Goal: Transaction & Acquisition: Book appointment/travel/reservation

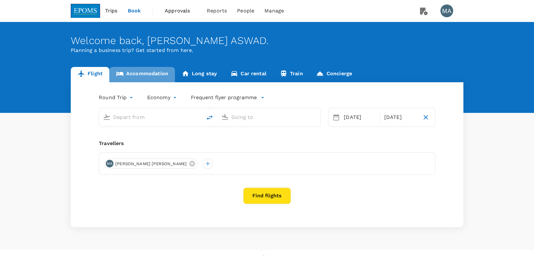
click at [158, 76] on link "Accommodation" at bounding box center [142, 74] width 66 height 15
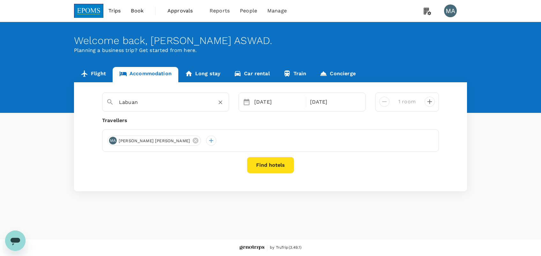
click at [155, 104] on input "Labuan" at bounding box center [163, 102] width 88 height 10
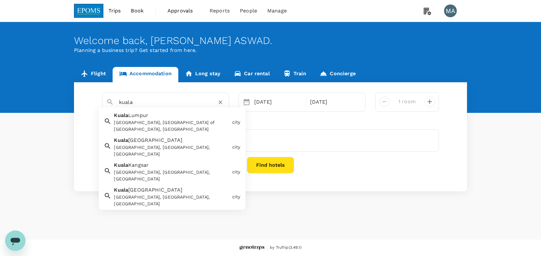
click at [160, 143] on div "[GEOGRAPHIC_DATA] [GEOGRAPHIC_DATA], [GEOGRAPHIC_DATA], [GEOGRAPHIC_DATA]" at bounding box center [170, 146] width 118 height 24
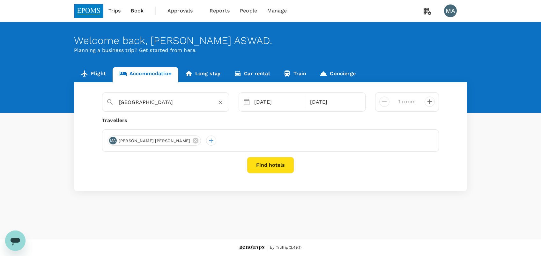
type input "[GEOGRAPHIC_DATA]"
click at [276, 161] on button "Find hotels" at bounding box center [270, 165] width 47 height 17
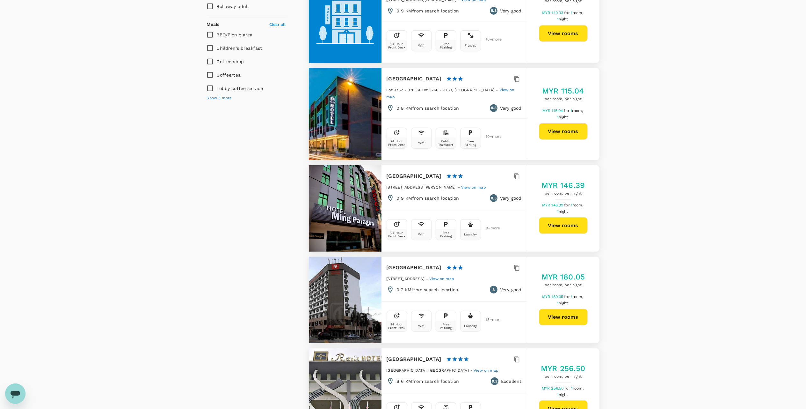
scroll to position [510, 0]
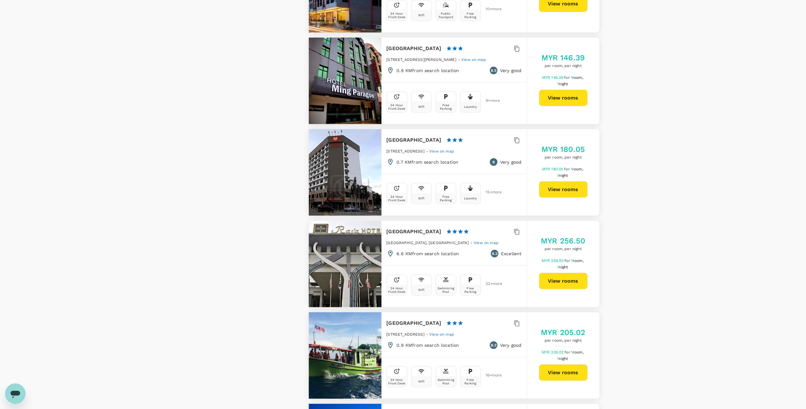
click at [534, 256] on button "View rooms" at bounding box center [563, 281] width 49 height 17
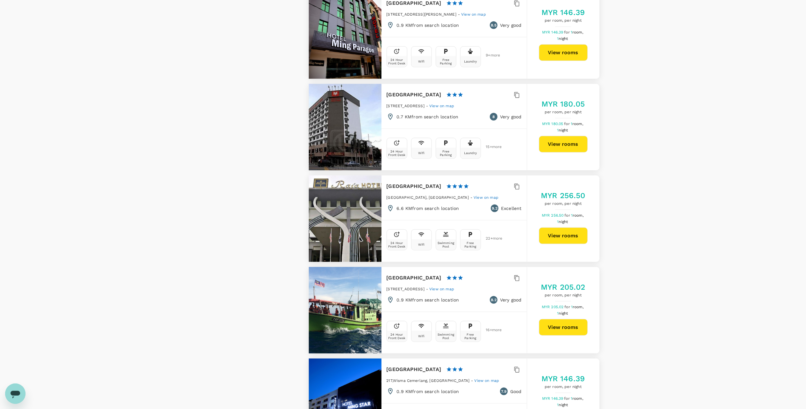
scroll to position [595, 0]
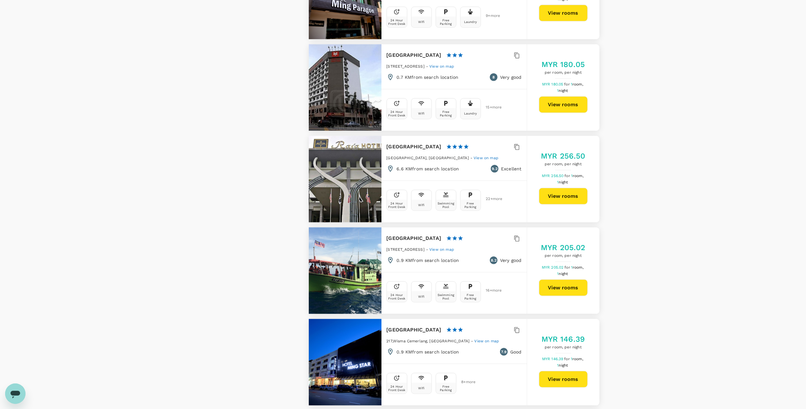
click at [534, 256] on button "View rooms" at bounding box center [563, 287] width 49 height 17
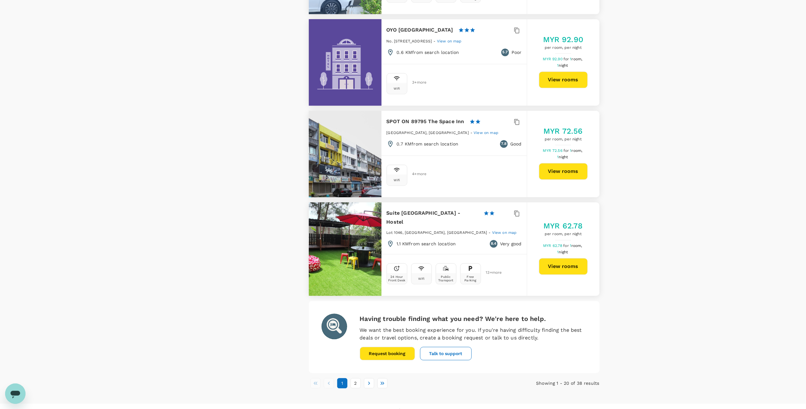
scroll to position [1666, 0]
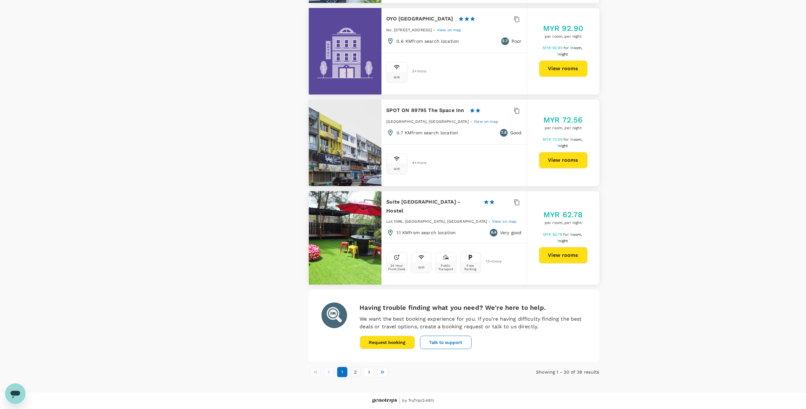
click at [357, 256] on button "2" at bounding box center [356, 372] width 10 height 10
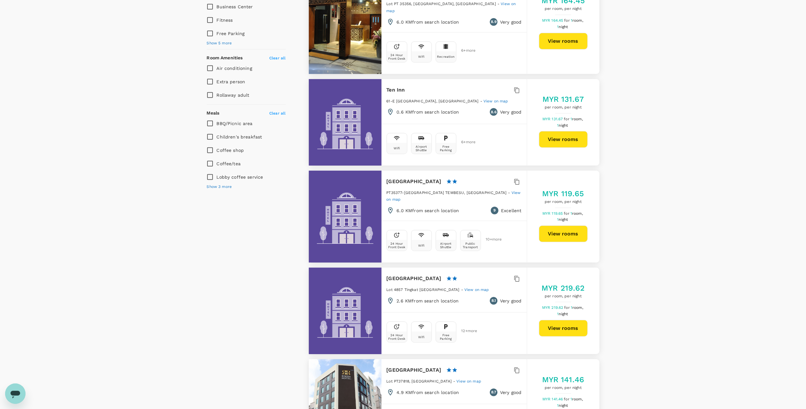
scroll to position [298, 0]
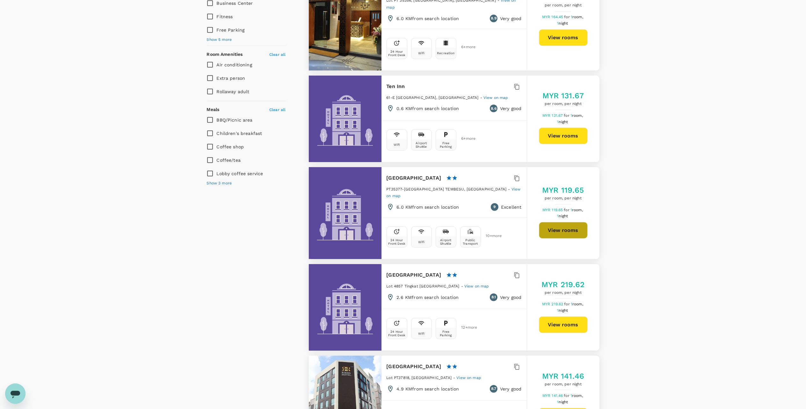
click at [534, 222] on button "View rooms" at bounding box center [563, 230] width 49 height 17
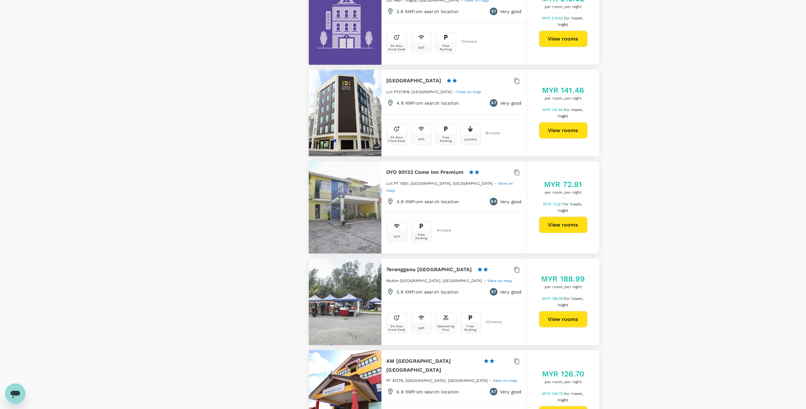
scroll to position [638, 0]
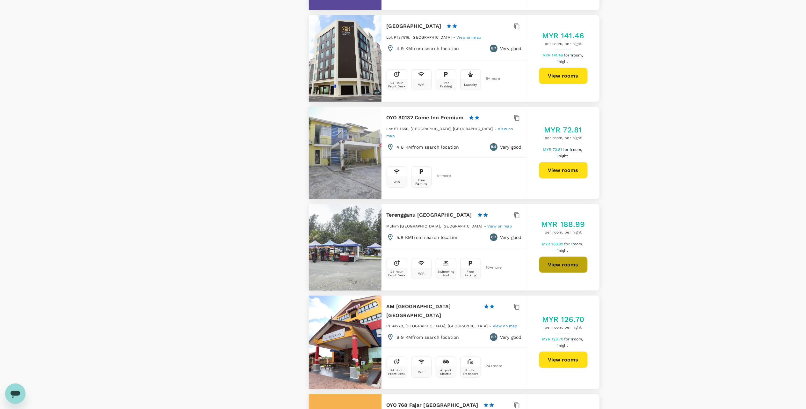
click at [534, 256] on button "View rooms" at bounding box center [563, 264] width 49 height 17
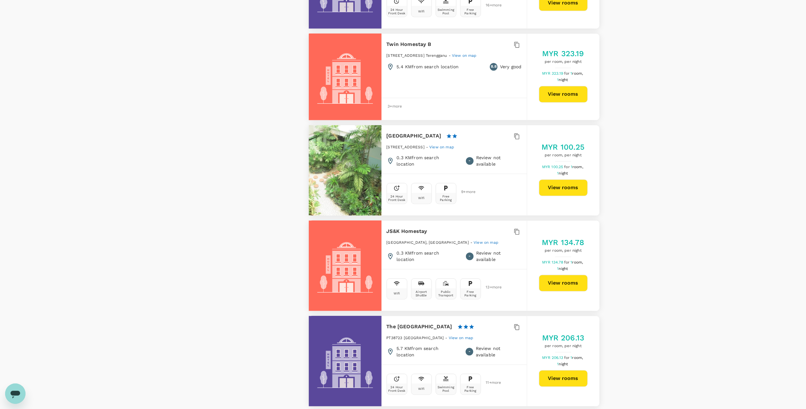
scroll to position [1190, 0]
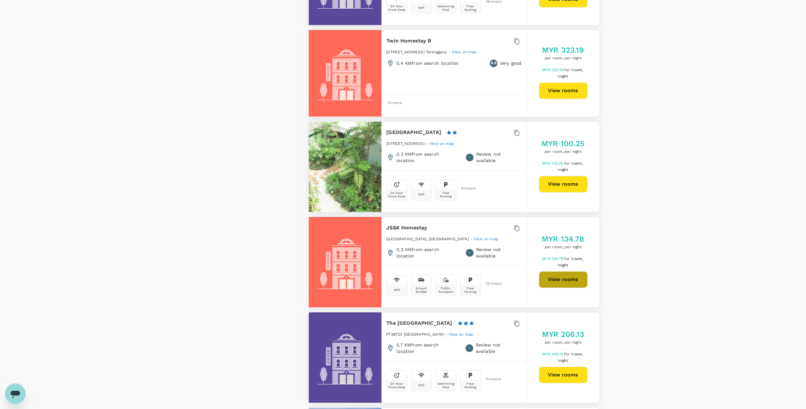
click at [534, 256] on button "View rooms" at bounding box center [563, 279] width 49 height 17
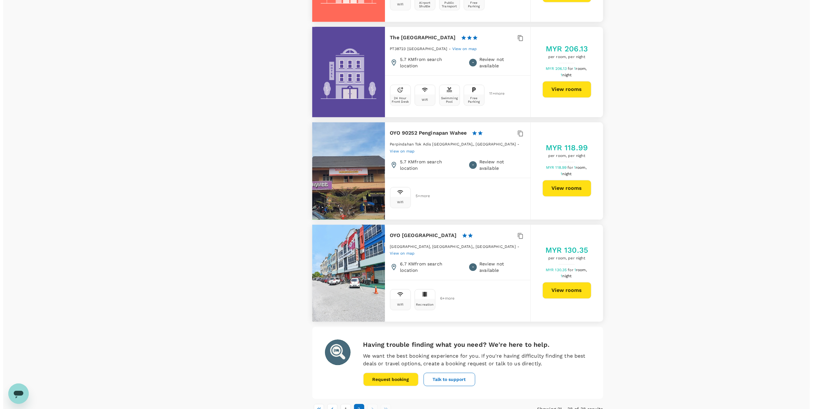
scroll to position [1477, 0]
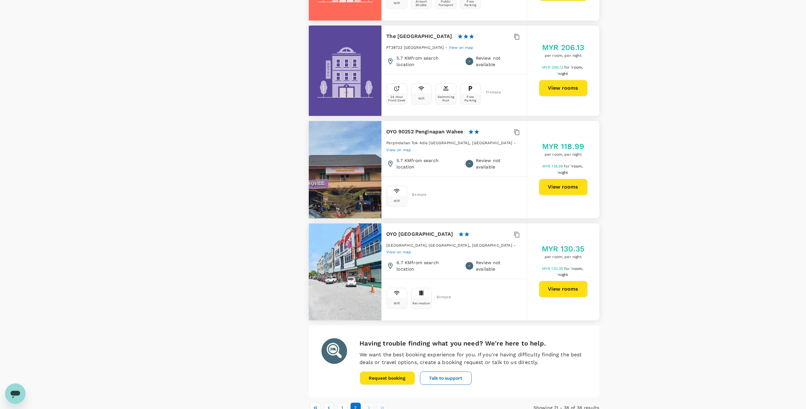
type input "1069.47"
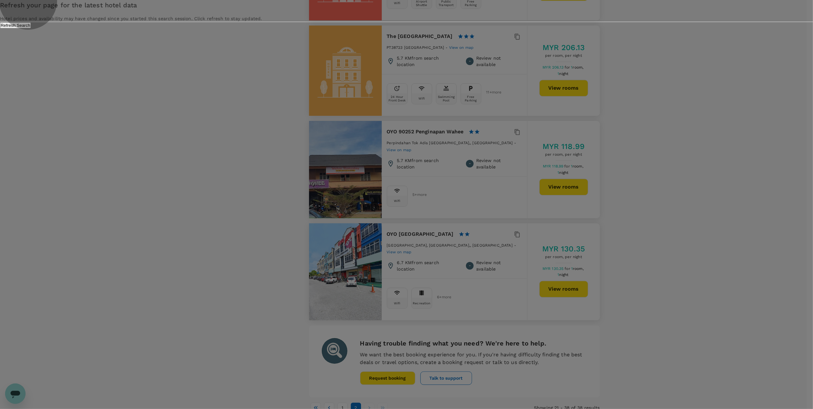
click at [31, 28] on button "Refresh Search" at bounding box center [15, 25] width 31 height 6
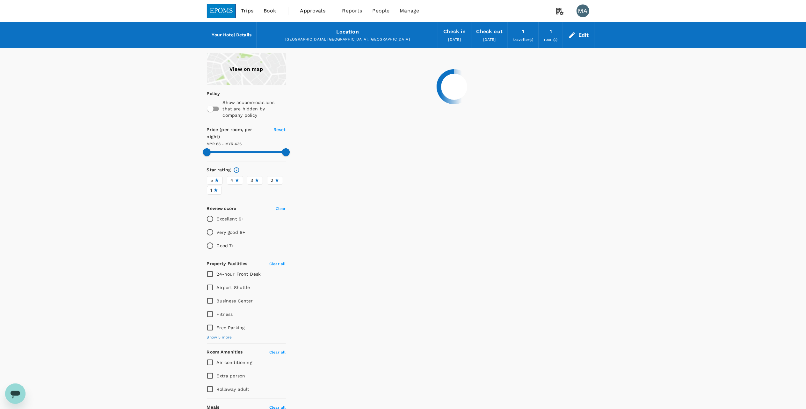
type input "435.47"
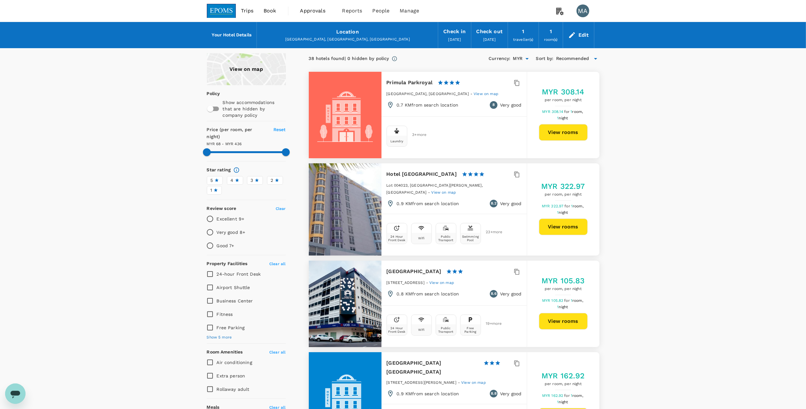
click at [247, 12] on span "Trips" at bounding box center [247, 11] width 12 height 8
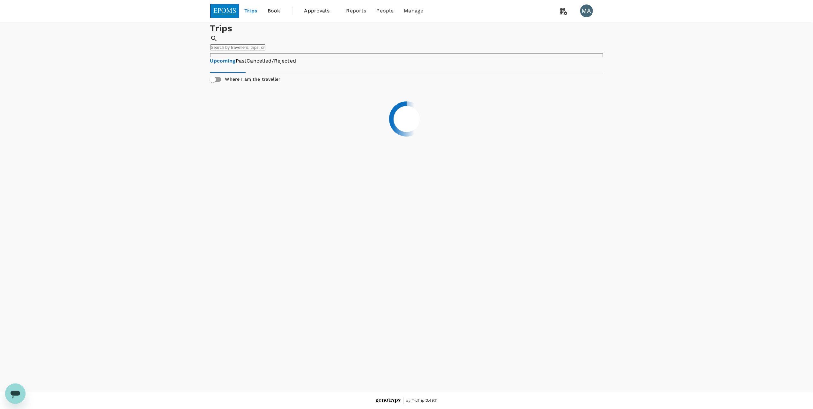
click at [276, 12] on span "Book" at bounding box center [274, 11] width 13 height 8
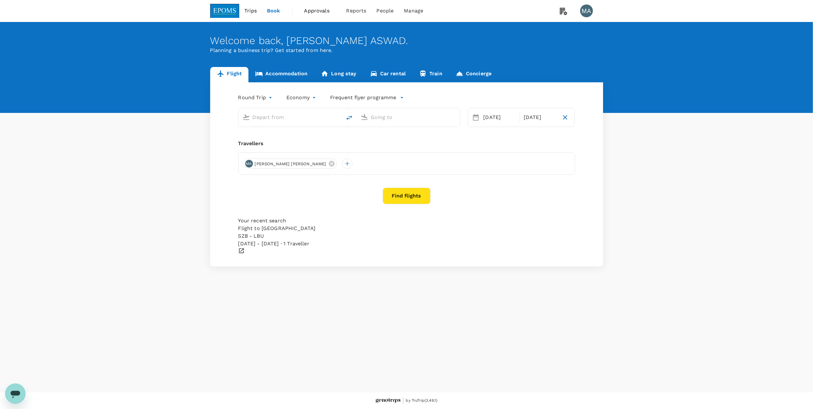
type input "Kuala Lumpur Intl (KUL)"
type input "Labuan (LBU)"
type input "Kuala Lumpur Intl (KUL)"
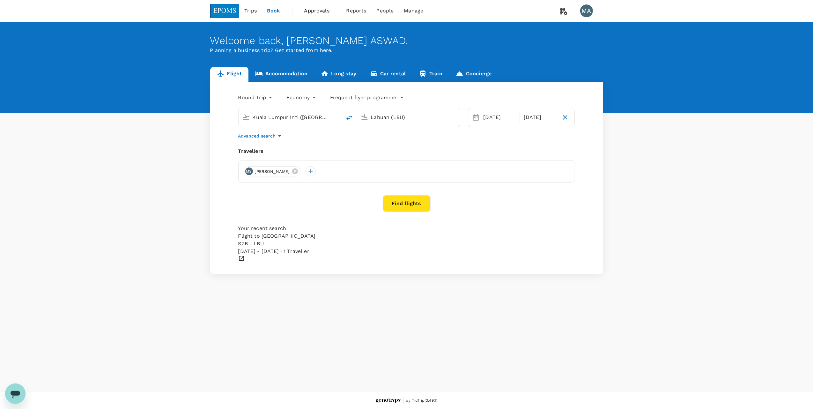
click at [384, 116] on input "Labuan (LBU)" at bounding box center [409, 117] width 76 height 10
click at [497, 119] on div "[DATE]" at bounding box center [499, 117] width 37 height 13
click at [534, 187] on div "15" at bounding box center [541, 185] width 12 height 12
click at [431, 155] on div "Travellers" at bounding box center [406, 151] width 337 height 8
click at [382, 117] on input "Labuan (LBU)" at bounding box center [409, 117] width 76 height 10
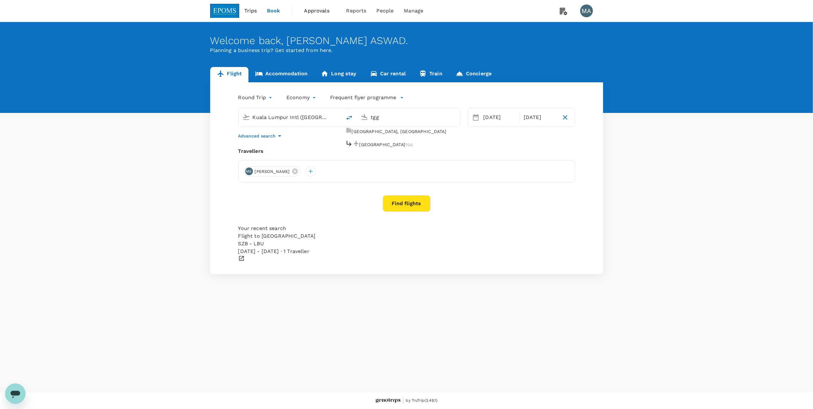
click at [383, 143] on p "[GEOGRAPHIC_DATA]" at bounding box center [382, 144] width 46 height 6
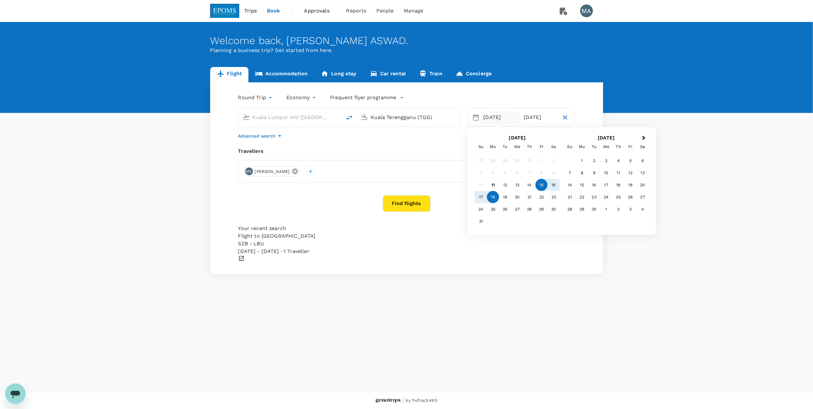
type input "Kuala Terengganu (TGG)"
click at [298, 171] on icon at bounding box center [295, 171] width 6 height 6
click at [248, 171] on div at bounding box center [249, 171] width 10 height 10
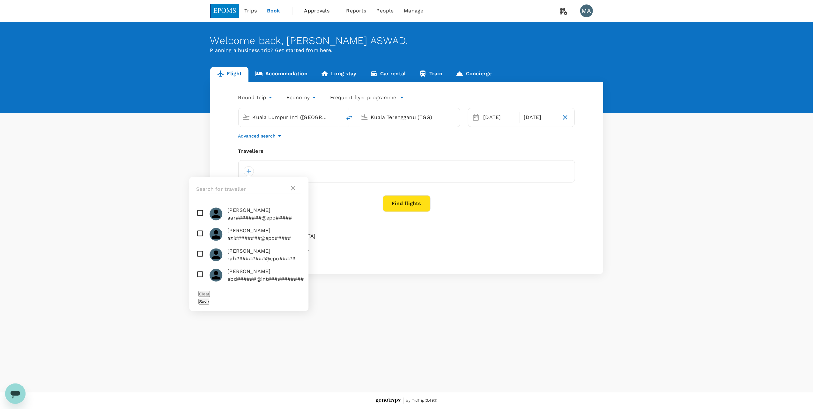
click at [240, 187] on input "text" at bounding box center [242, 189] width 93 height 10
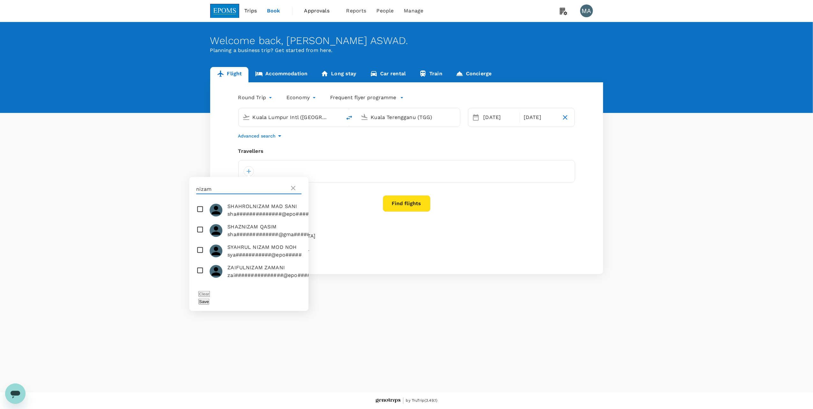
scroll to position [397, 0]
type input "nizam"
click at [200, 242] on input "checkbox" at bounding box center [248, 251] width 119 height 20
checkbox input "true"
click at [209, 256] on button "Save" at bounding box center [203, 301] width 11 height 6
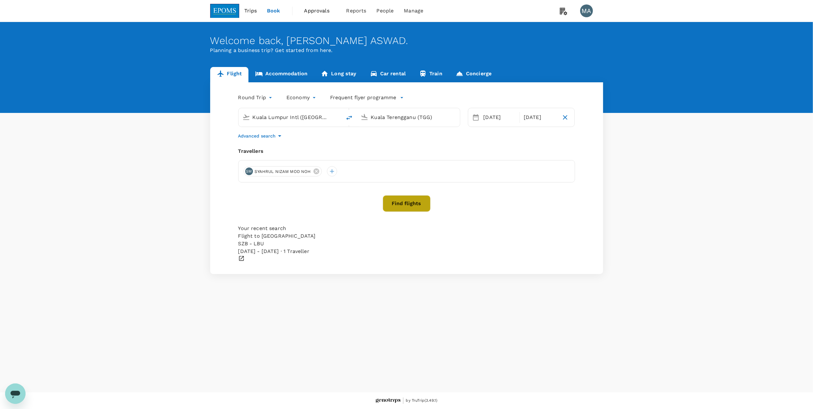
click at [407, 207] on button "Find flights" at bounding box center [407, 203] width 48 height 17
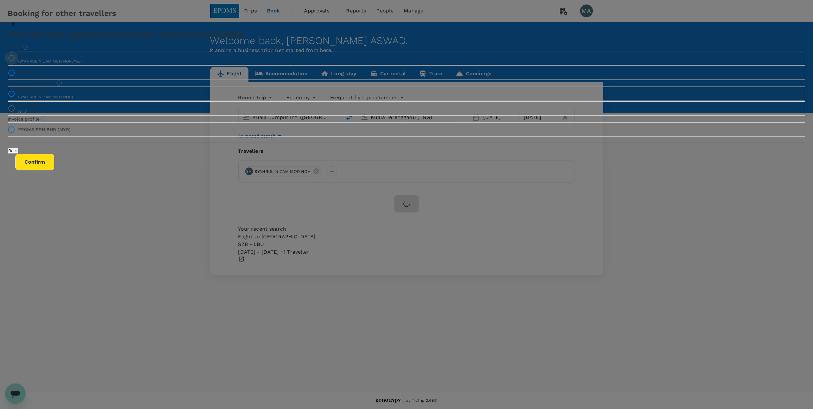
click at [18, 65] on input "General ( SYAHRUL NIZAM MOD NOH, You )" at bounding box center [11, 57] width 13 height 13
click at [54, 170] on button "Confirm" at bounding box center [34, 162] width 39 height 17
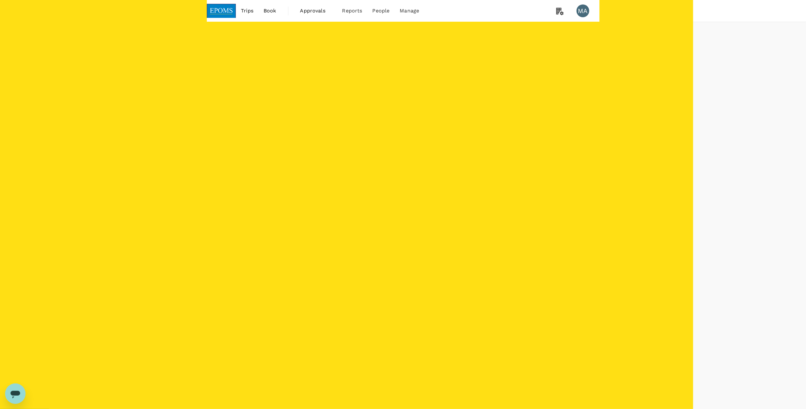
type input "720"
drag, startPoint x: 308, startPoint y: 189, endPoint x: 256, endPoint y: 193, distance: 52.1
click at [400, 165] on span at bounding box center [404, 161] width 8 height 8
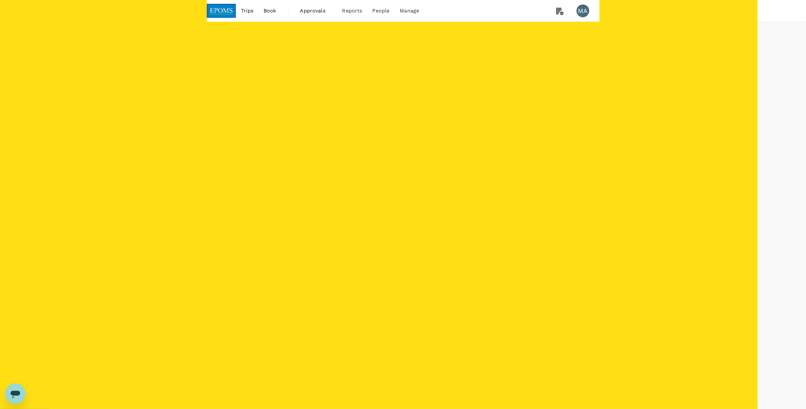
click at [249, 130] on p "TGG - KUL" at bounding box center [239, 126] width 20 height 6
type input "720"
drag, startPoint x: 304, startPoint y: 188, endPoint x: 255, endPoint y: 190, distance: 48.2
click at [400, 165] on span at bounding box center [404, 161] width 8 height 8
drag, startPoint x: 221, startPoint y: 130, endPoint x: 217, endPoint y: 117, distance: 13.9
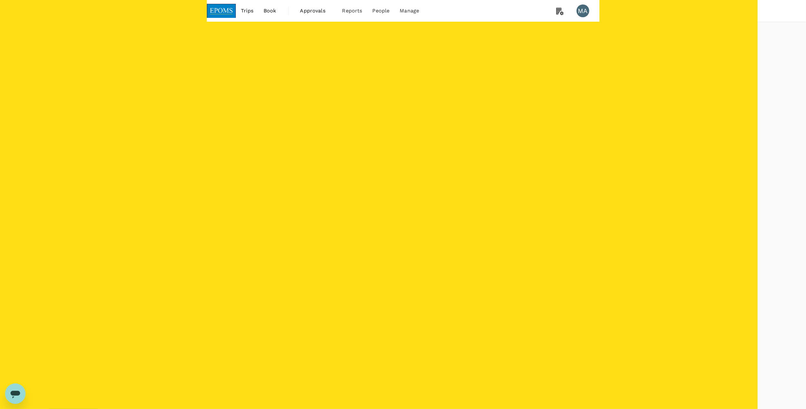
click at [221, 112] on span "2+ stops" at bounding box center [226, 109] width 18 height 5
click at [217, 116] on input "2+ stops" at bounding box center [209, 109] width 13 height 13
checkbox input "false"
click at [217, 99] on span "1 stop" at bounding box center [223, 95] width 13 height 5
click at [217, 103] on input "1 stop" at bounding box center [209, 95] width 13 height 13
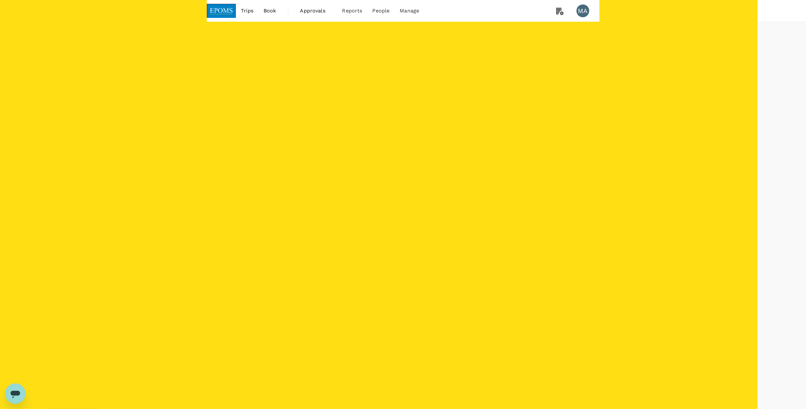
checkbox input "false"
click at [227, 130] on p "KUL - TGG" at bounding box center [218, 126] width 20 height 6
checkbox input "false"
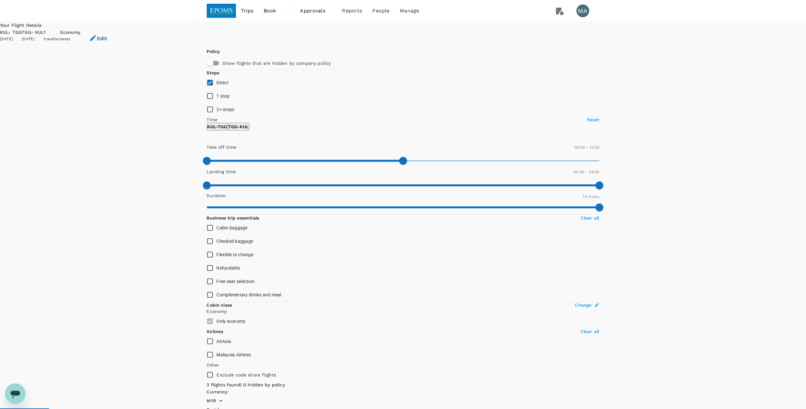
click at [272, 15] on link "Book" at bounding box center [270, 11] width 23 height 22
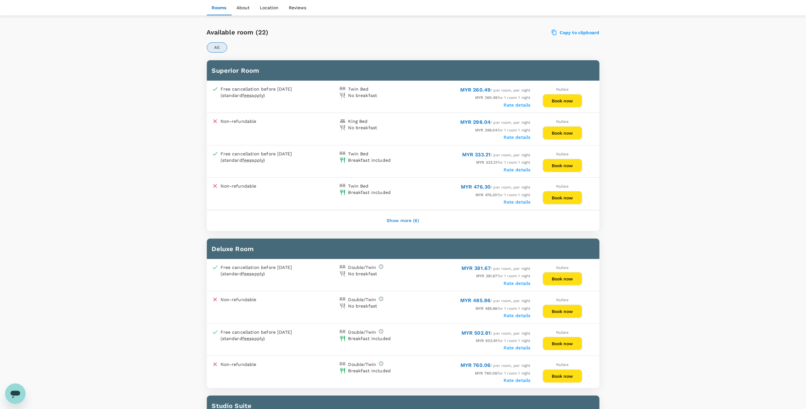
scroll to position [298, 0]
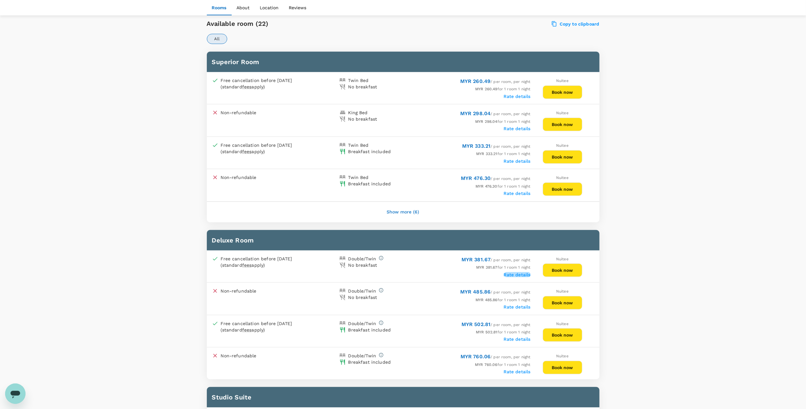
click at [517, 275] on label "Rate details" at bounding box center [517, 274] width 27 height 5
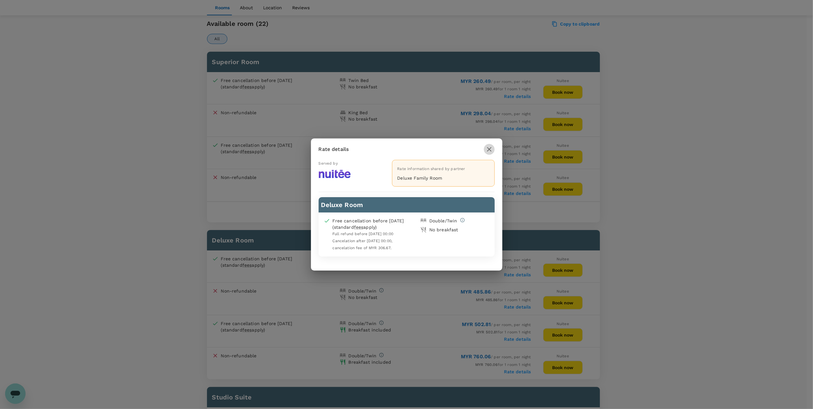
click at [487, 150] on icon "button" at bounding box center [489, 149] width 8 height 8
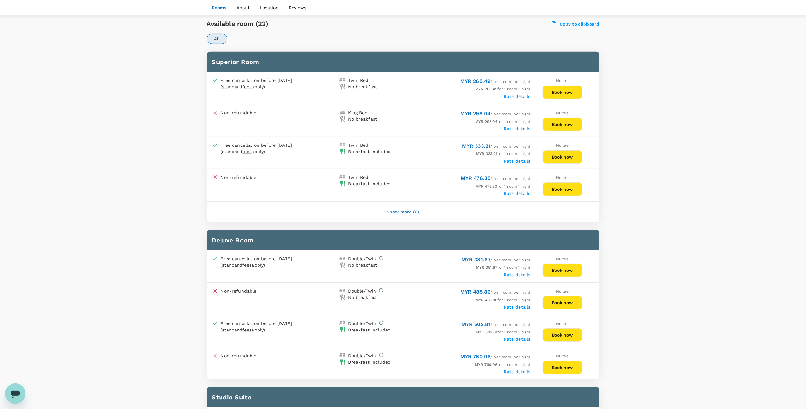
click at [517, 274] on label "Rate details" at bounding box center [517, 274] width 27 height 5
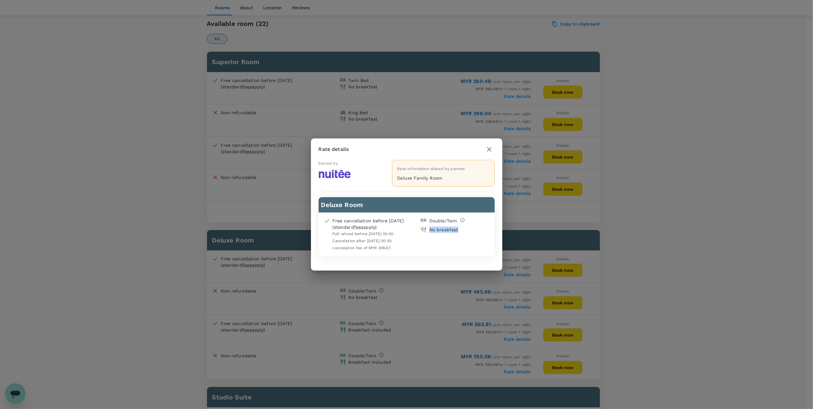
drag, startPoint x: 429, startPoint y: 230, endPoint x: 463, endPoint y: 232, distance: 34.6
click at [463, 232] on div "No breakfast" at bounding box center [454, 228] width 72 height 9
click at [484, 149] on button "button" at bounding box center [489, 149] width 11 height 11
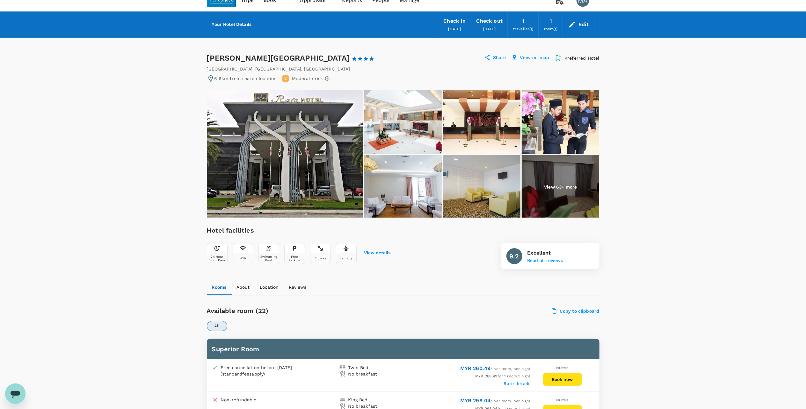
scroll to position [0, 0]
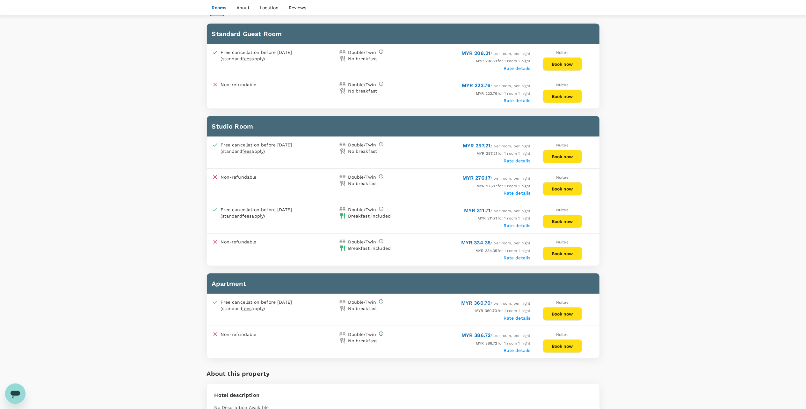
scroll to position [340, 0]
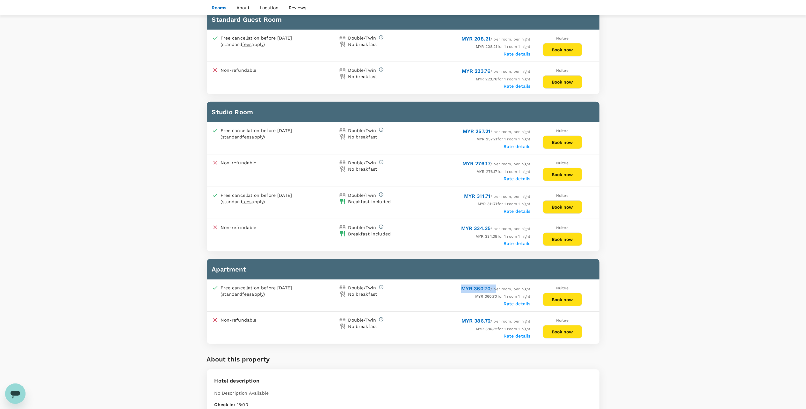
drag, startPoint x: 454, startPoint y: 287, endPoint x: 495, endPoint y: 290, distance: 40.6
click at [495, 290] on div "MYR 360.70 / per room, per night" at bounding box center [467, 288] width 128 height 9
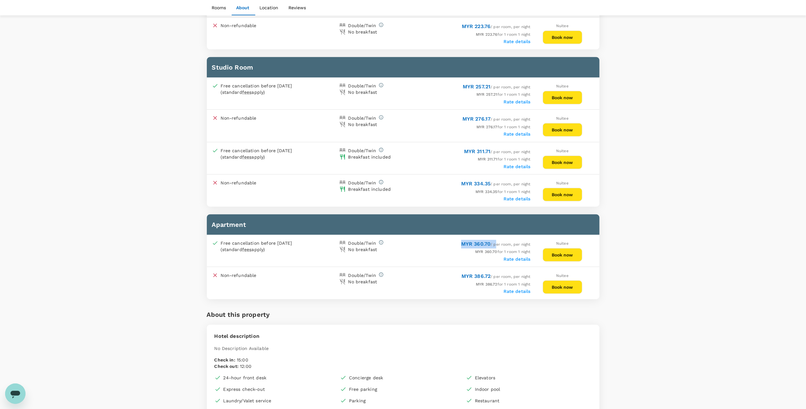
scroll to position [425, 0]
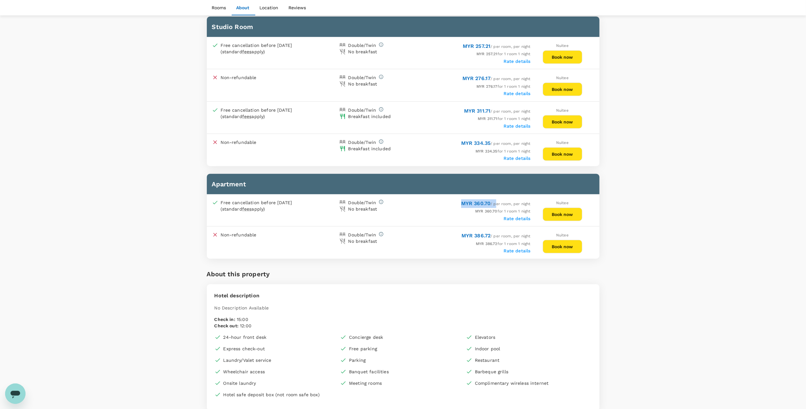
click at [559, 213] on button "Book now" at bounding box center [563, 214] width 40 height 13
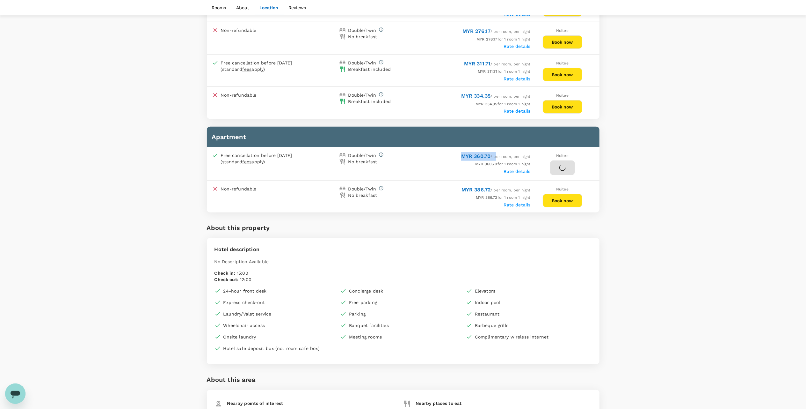
scroll to position [510, 0]
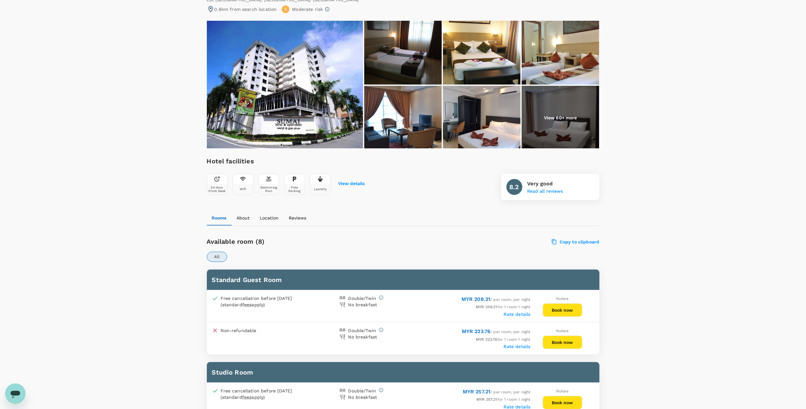
scroll to position [85, 0]
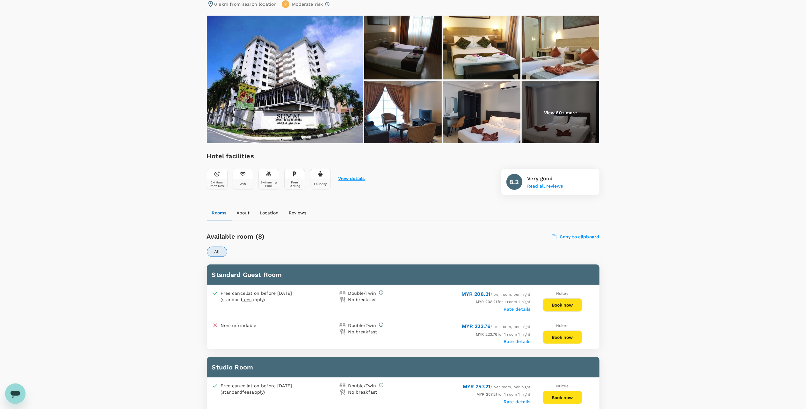
click at [358, 176] on button "View details" at bounding box center [352, 178] width 26 height 5
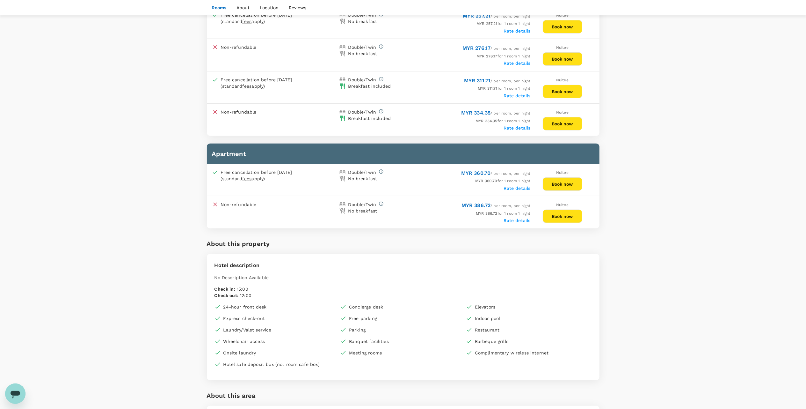
scroll to position [452, 0]
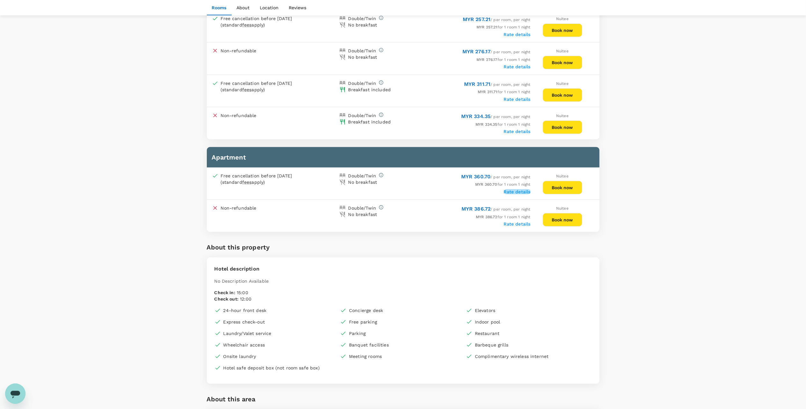
click at [519, 192] on label "Rate details" at bounding box center [517, 191] width 27 height 5
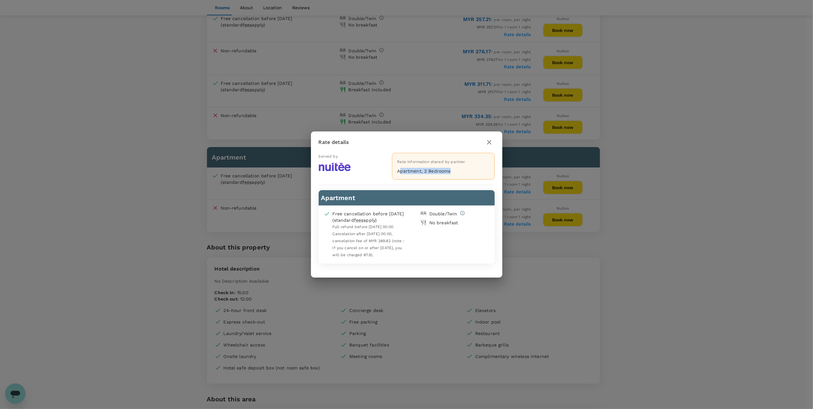
drag, startPoint x: 400, startPoint y: 169, endPoint x: 454, endPoint y: 174, distance: 54.7
click at [454, 174] on p "Apartment, 2 Bedrooms" at bounding box center [443, 171] width 92 height 6
drag, startPoint x: 454, startPoint y: 174, endPoint x: 490, endPoint y: 143, distance: 47.0
click at [490, 143] on icon "button" at bounding box center [489, 142] width 8 height 8
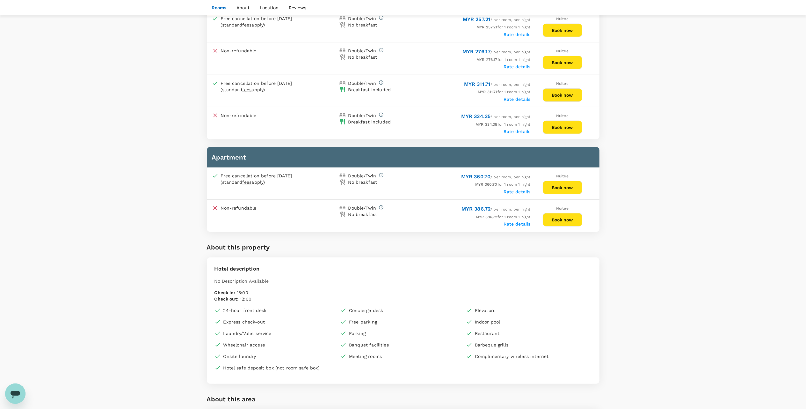
click at [518, 221] on label "Rate details" at bounding box center [517, 223] width 27 height 5
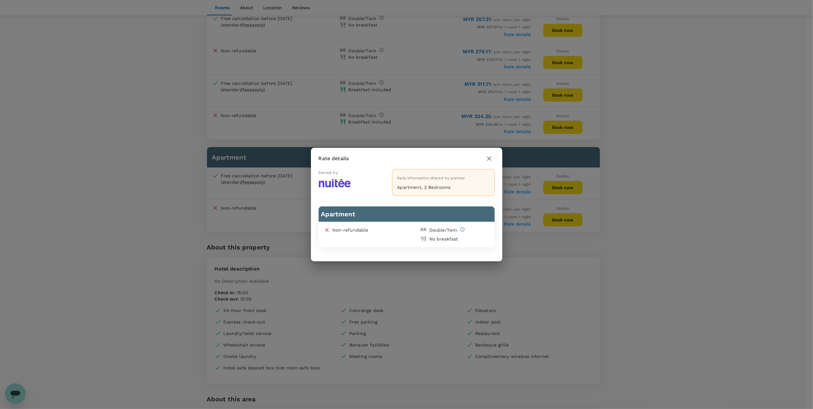
click at [493, 156] on button "button" at bounding box center [489, 158] width 11 height 11
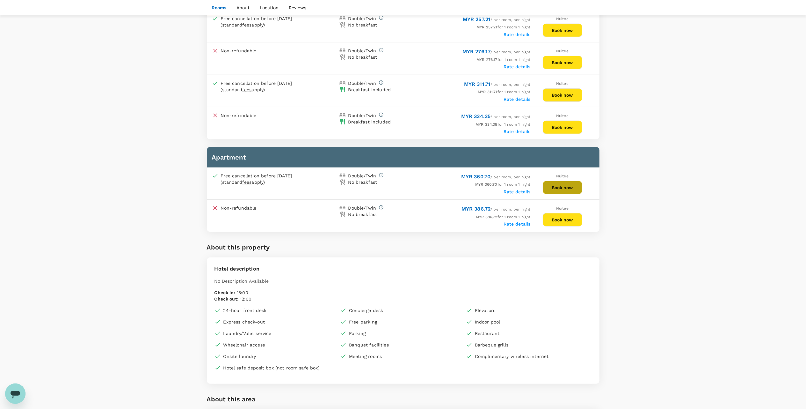
click at [558, 184] on button "Book now" at bounding box center [563, 187] width 40 height 13
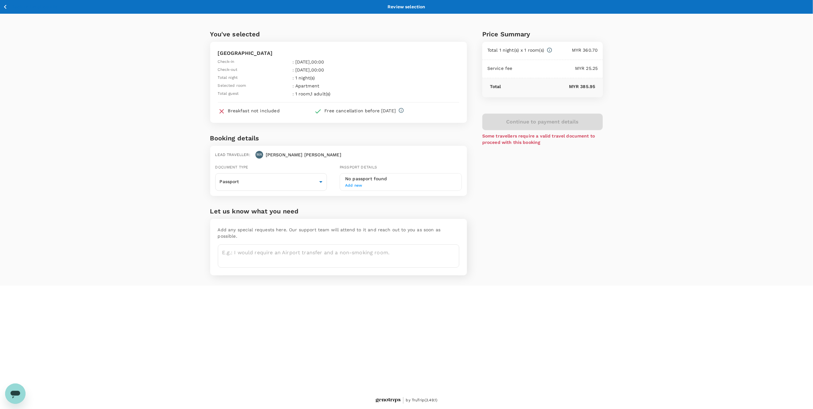
click at [7, 5] on icon "button" at bounding box center [5, 7] width 8 height 8
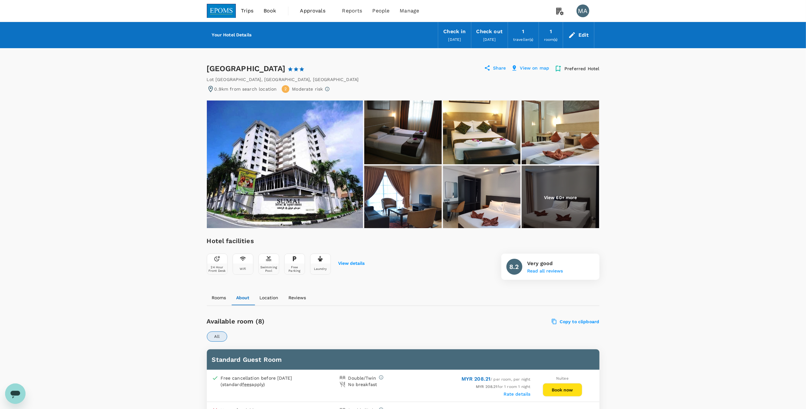
click at [583, 34] on div "Edit" at bounding box center [584, 35] width 11 height 9
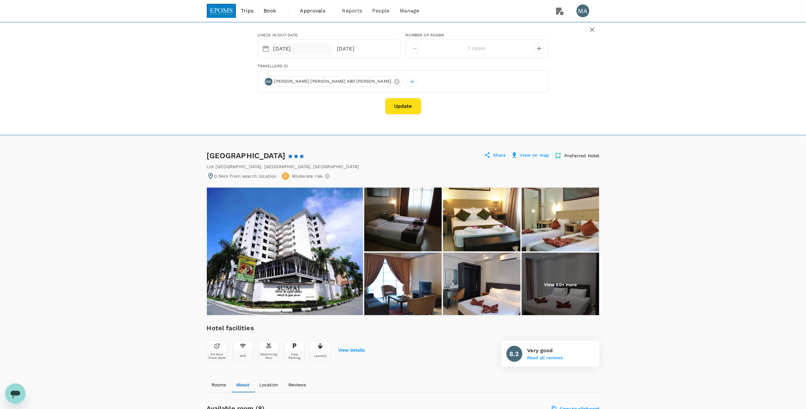
click at [286, 47] on div "[DATE]" at bounding box center [301, 49] width 61 height 12
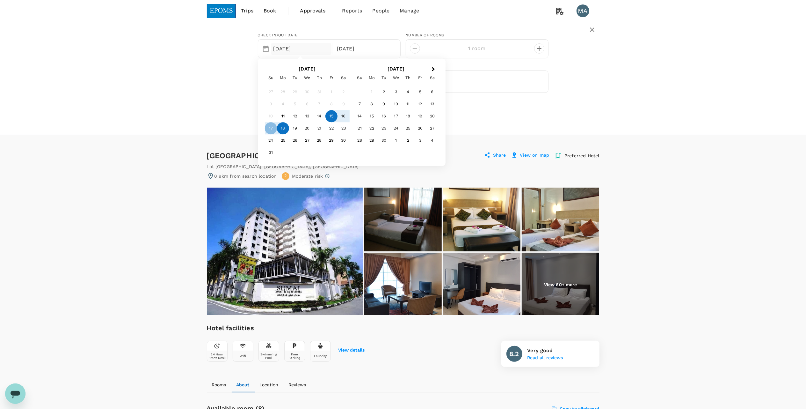
click at [332, 115] on div "15" at bounding box center [332, 116] width 12 height 12
click at [284, 128] on div "18" at bounding box center [283, 128] width 12 height 12
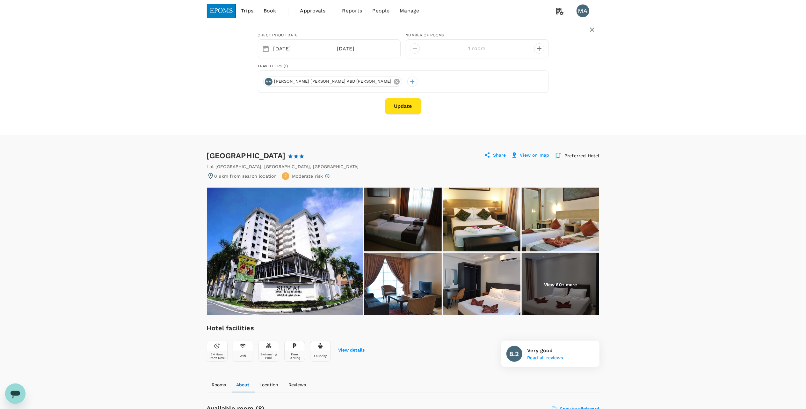
click at [394, 80] on icon at bounding box center [397, 82] width 6 height 6
click at [265, 82] on div at bounding box center [268, 82] width 10 height 10
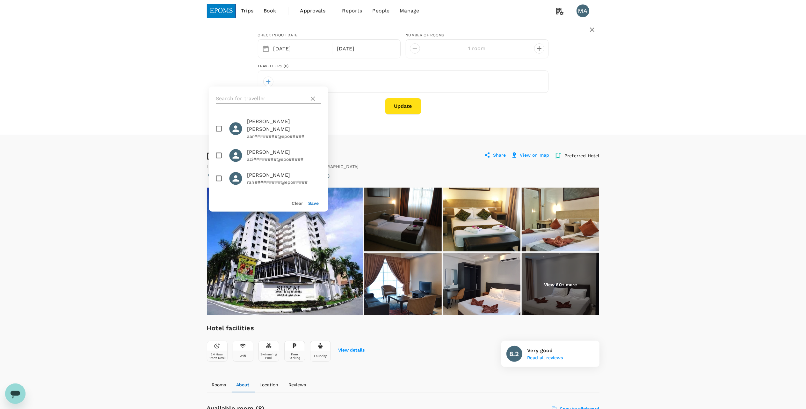
click at [277, 95] on input "text" at bounding box center [261, 98] width 91 height 10
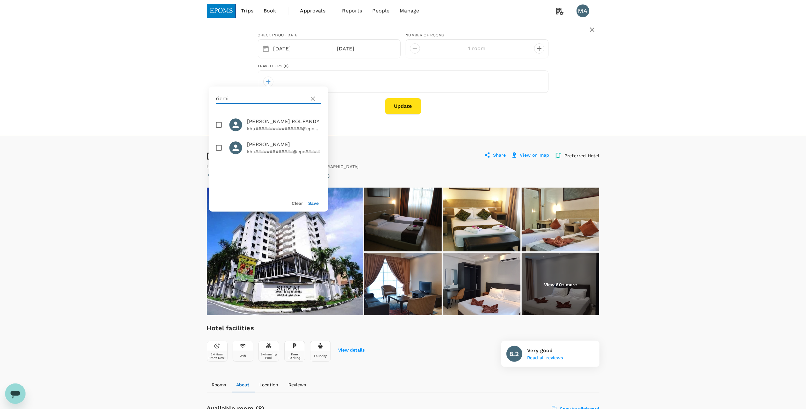
type input "rizmi"
click at [220, 154] on input "checkbox" at bounding box center [218, 147] width 13 height 13
checkbox input "true"
click at [314, 206] on div "Clear Save" at bounding box center [266, 199] width 124 height 23
click at [314, 203] on button "Save" at bounding box center [313, 203] width 11 height 5
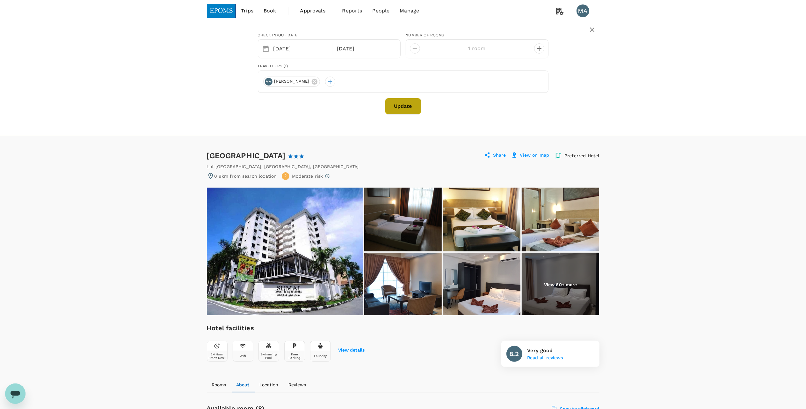
click at [416, 103] on button "Update" at bounding box center [403, 106] width 36 height 17
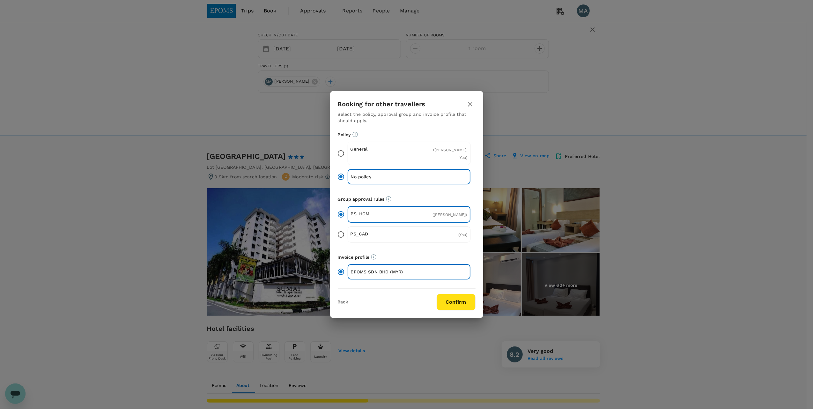
click at [342, 147] on input "General ( MOHAMMAD KHAWARIZMI AZMAN, You )" at bounding box center [340, 153] width 13 height 13
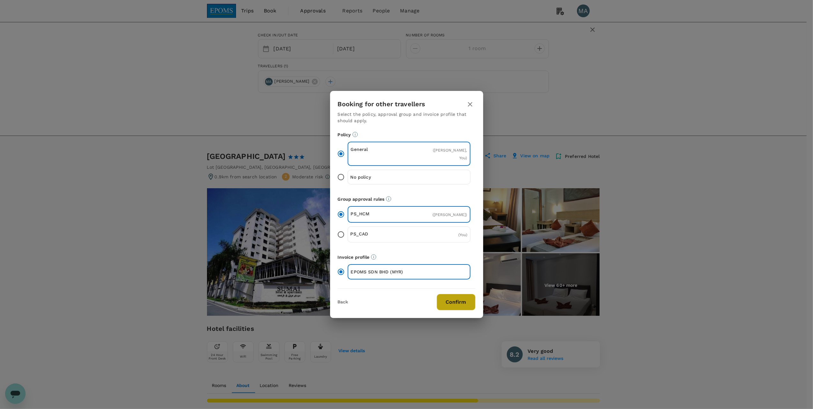
click at [454, 310] on button "Confirm" at bounding box center [456, 302] width 39 height 17
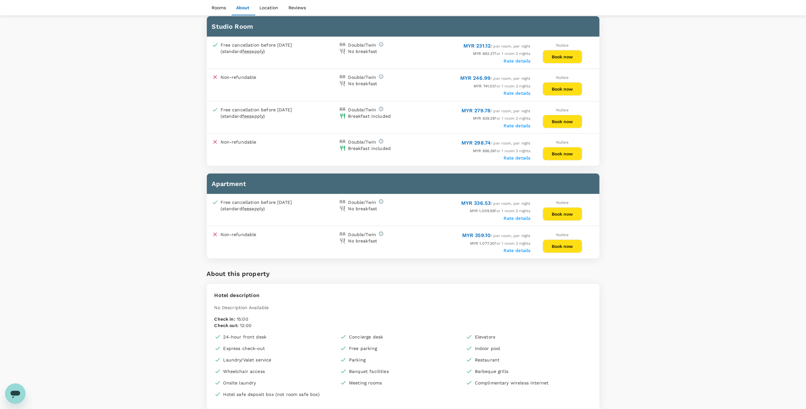
scroll to position [466, 0]
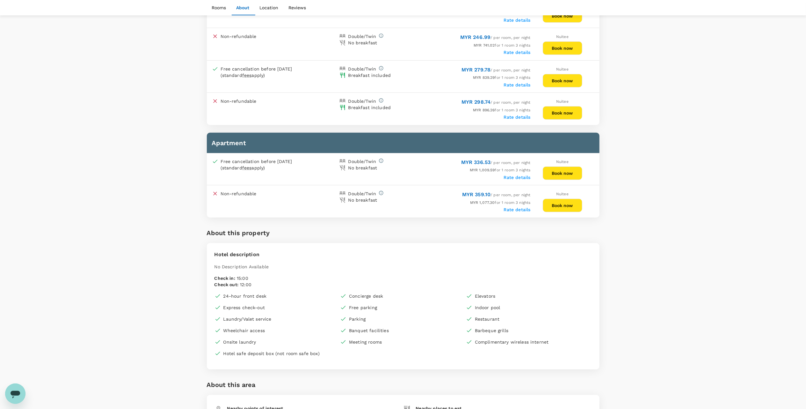
click at [558, 174] on button "Book now" at bounding box center [563, 172] width 40 height 13
drag, startPoint x: 481, startPoint y: 170, endPoint x: 495, endPoint y: 170, distance: 14.3
click at [495, 170] on span "MYR 1,009.59 for 1 room 3 nights" at bounding box center [500, 170] width 61 height 4
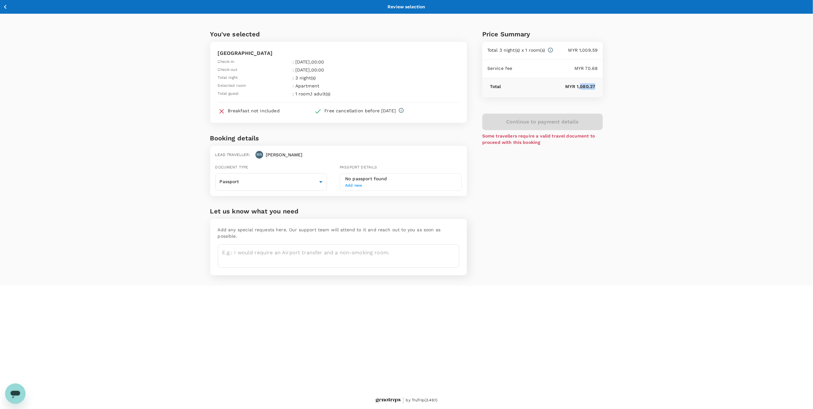
drag, startPoint x: 495, startPoint y: 170, endPoint x: 600, endPoint y: 83, distance: 135.9
click at [600, 83] on div "Total MYR 1,080.27" at bounding box center [542, 87] width 121 height 19
drag, startPoint x: 219, startPoint y: 110, endPoint x: 273, endPoint y: 110, distance: 53.9
click at [273, 110] on div "Breakfast not included" at bounding box center [264, 110] width 99 height 10
drag, startPoint x: 227, startPoint y: 110, endPoint x: 302, endPoint y: 110, distance: 75.3
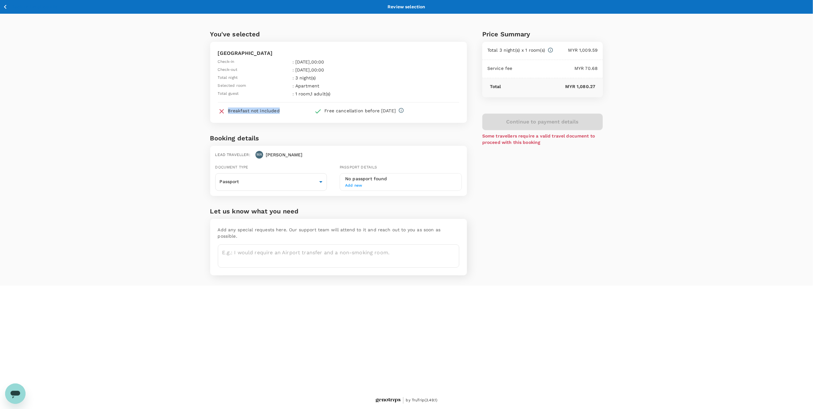
click at [302, 110] on div "Breakfast not included" at bounding box center [264, 110] width 99 height 10
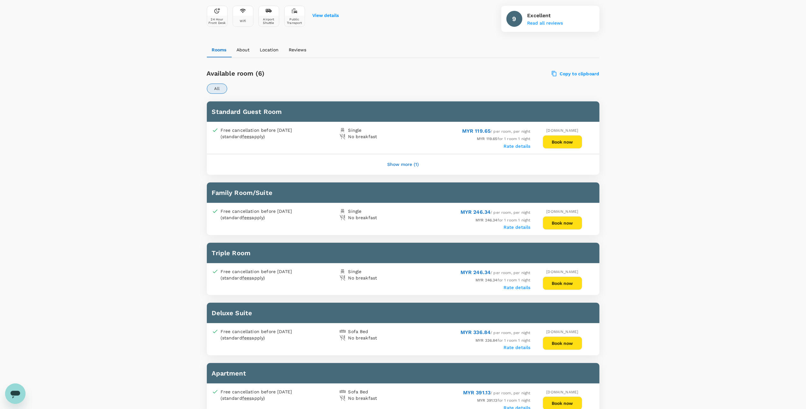
scroll to position [298, 0]
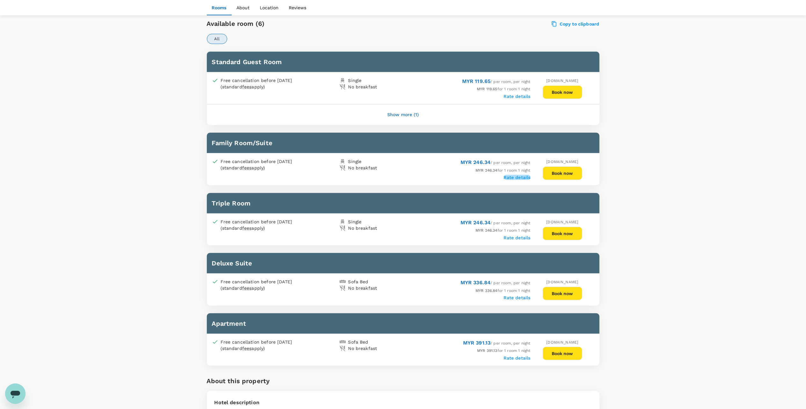
click at [526, 175] on label "Rate details" at bounding box center [517, 177] width 27 height 5
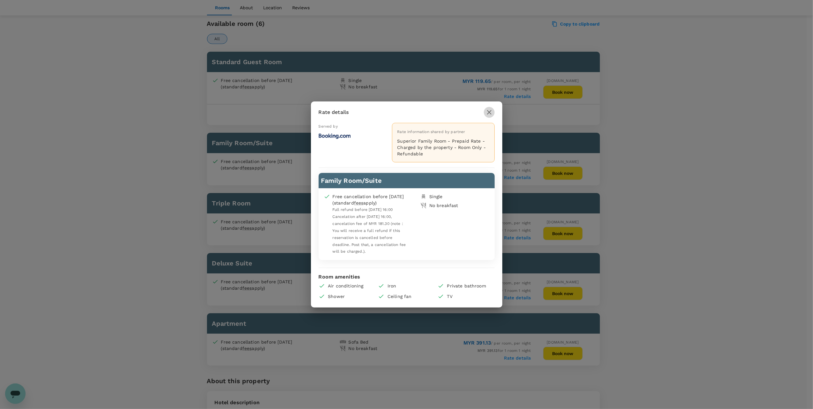
click at [489, 116] on icon "button" at bounding box center [489, 112] width 8 height 8
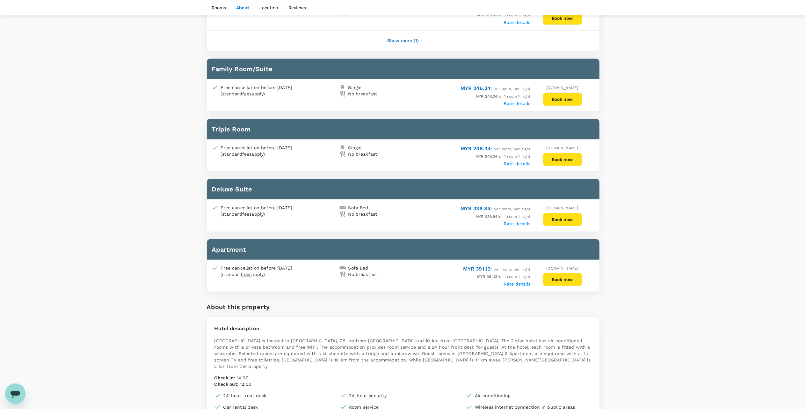
scroll to position [383, 0]
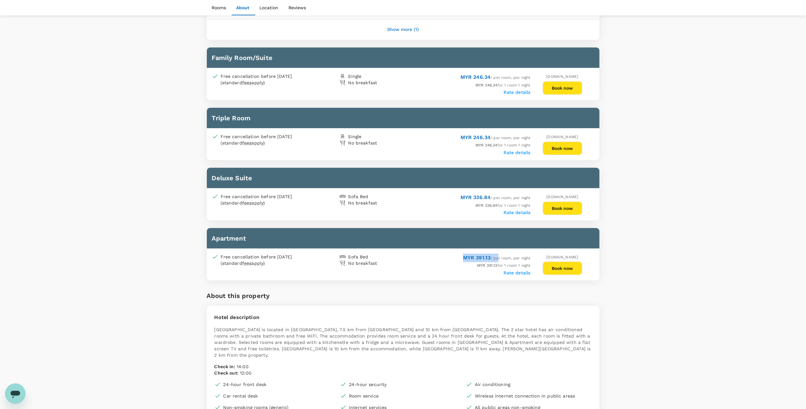
drag, startPoint x: 459, startPoint y: 256, endPoint x: 496, endPoint y: 257, distance: 36.7
click at [496, 257] on div "MYR 391.13 / per room, per night" at bounding box center [467, 258] width 128 height 9
drag, startPoint x: 496, startPoint y: 257, endPoint x: 528, endPoint y: 272, distance: 35.8
click at [528, 272] on label "Rate details" at bounding box center [517, 272] width 27 height 5
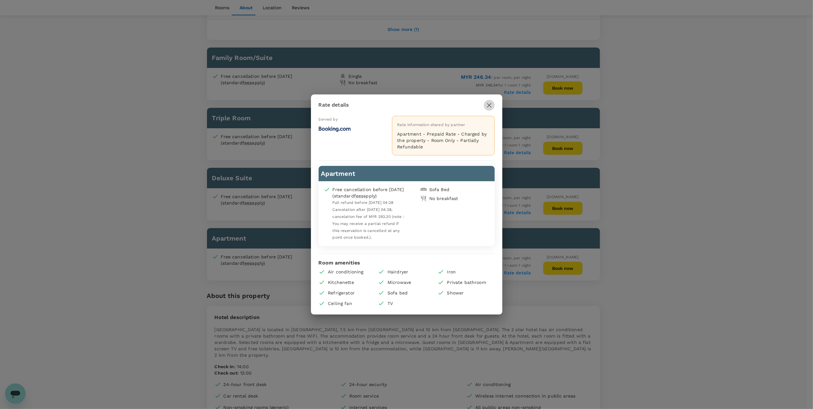
click at [489, 107] on icon "button" at bounding box center [489, 105] width 8 height 8
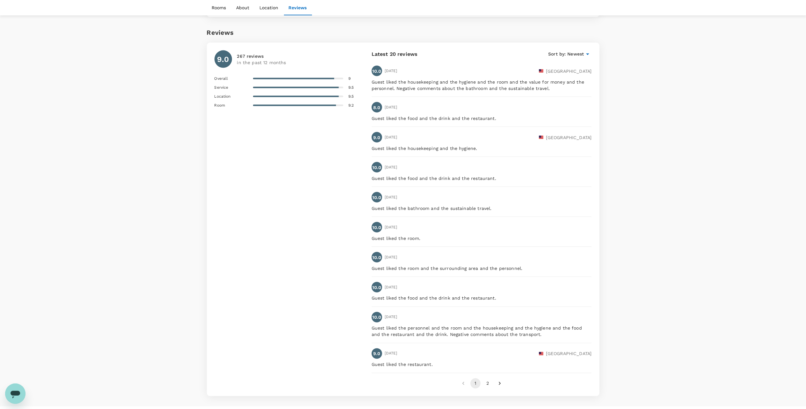
scroll to position [925, 0]
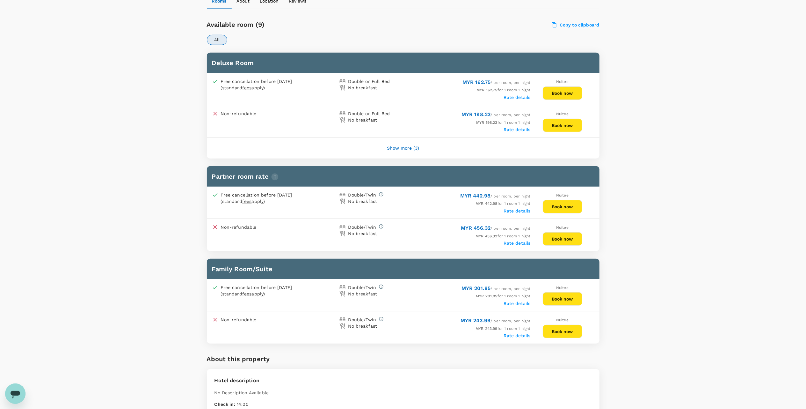
scroll to position [298, 0]
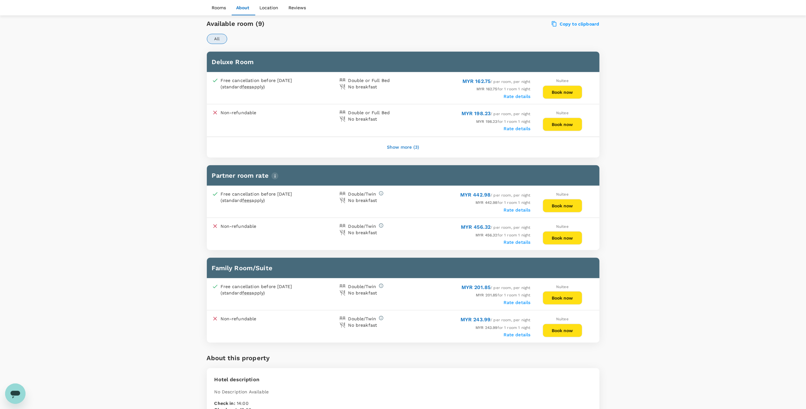
click at [517, 333] on label "Rate details" at bounding box center [517, 334] width 27 height 5
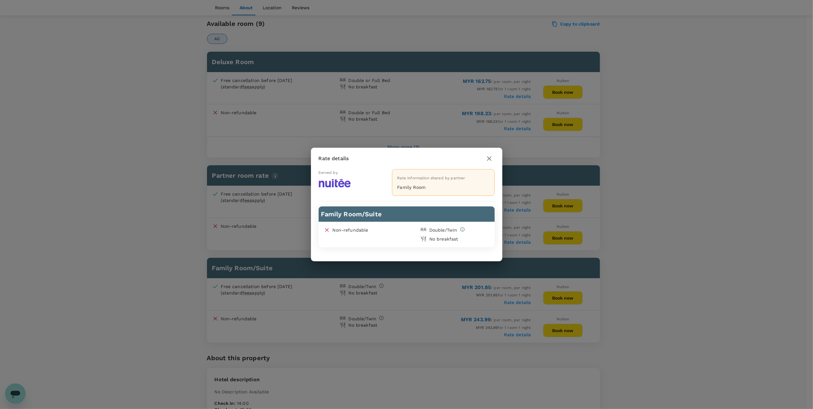
click at [489, 161] on icon "button" at bounding box center [489, 159] width 8 height 8
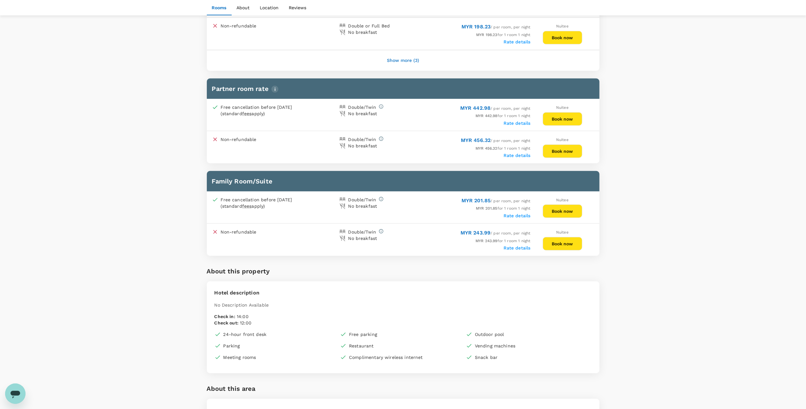
scroll to position [383, 0]
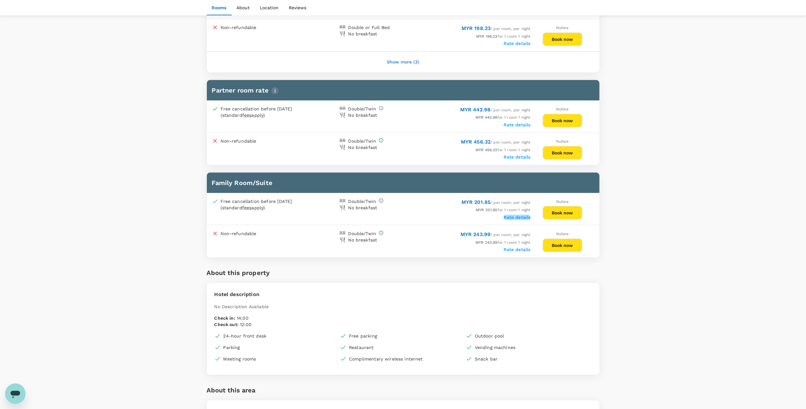
click at [511, 216] on label "Rate details" at bounding box center [517, 217] width 27 height 5
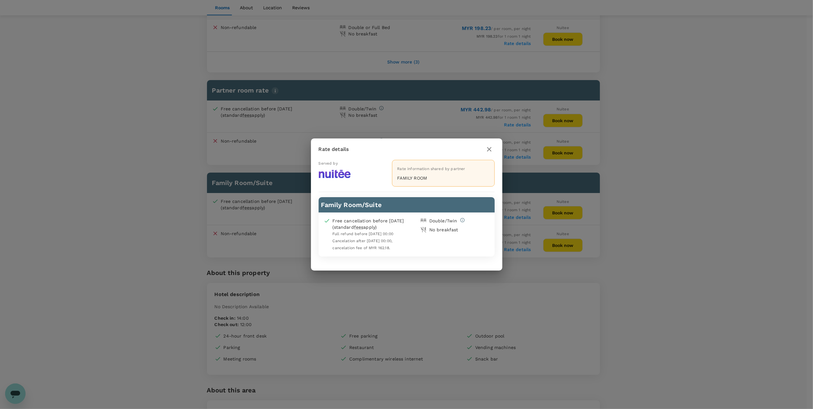
click at [490, 151] on icon "button" at bounding box center [489, 149] width 8 height 8
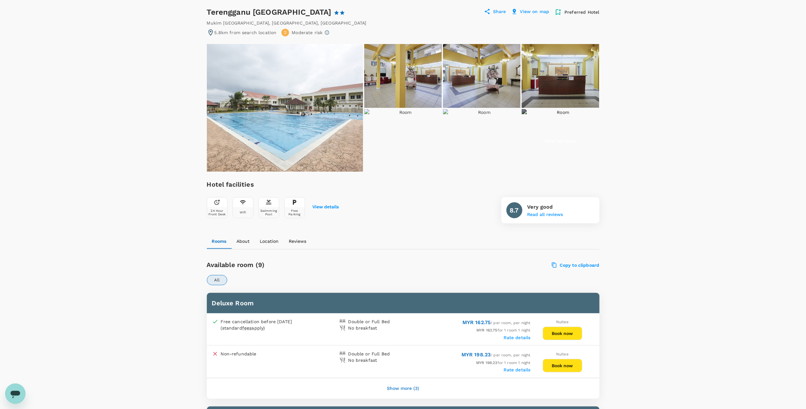
scroll to position [42, 0]
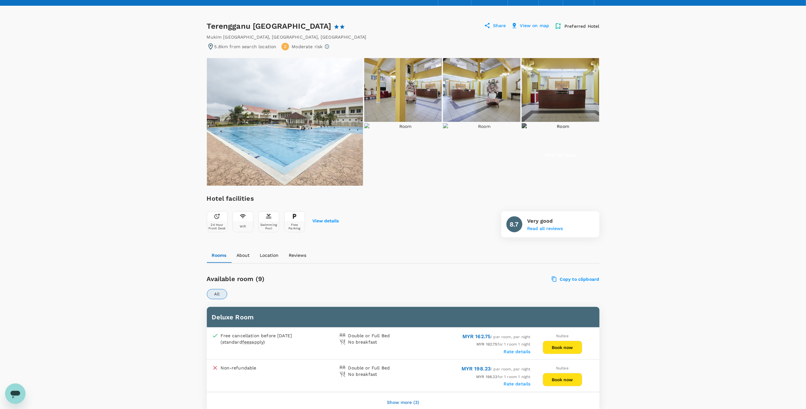
click at [348, 131] on img at bounding box center [285, 122] width 156 height 128
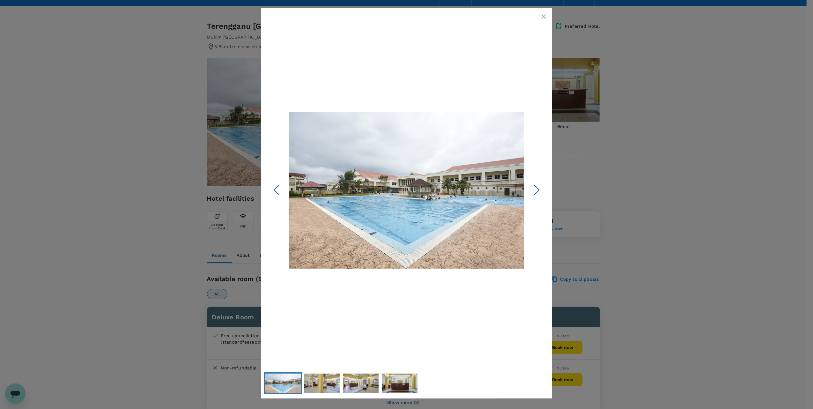
click at [534, 189] on icon "Next Slide" at bounding box center [536, 189] width 19 height 19
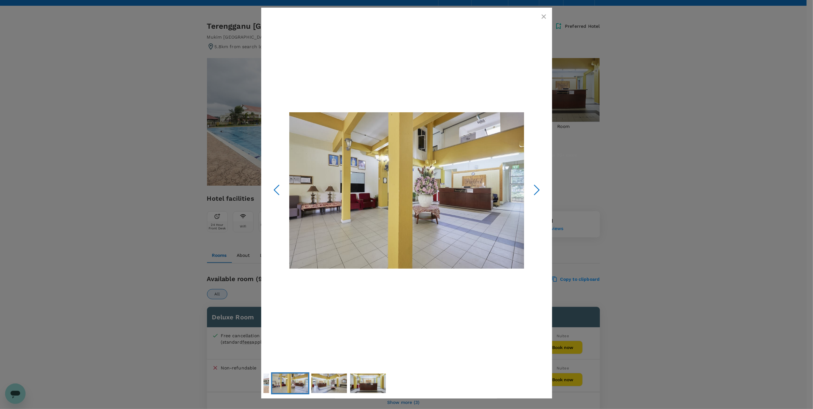
click at [534, 189] on icon "Next Slide" at bounding box center [536, 189] width 19 height 19
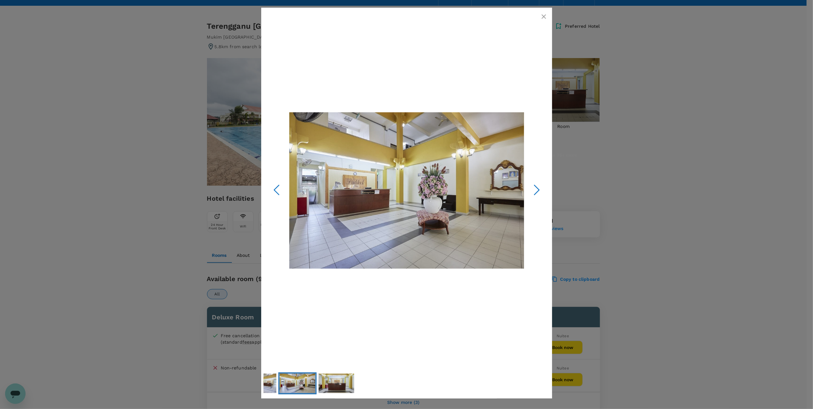
click at [534, 189] on icon "Next Slide" at bounding box center [536, 189] width 19 height 19
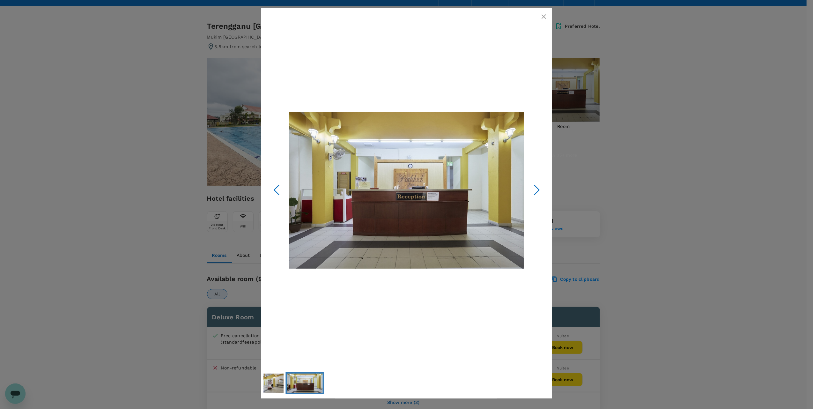
click at [534, 189] on icon "Next Slide" at bounding box center [536, 189] width 19 height 19
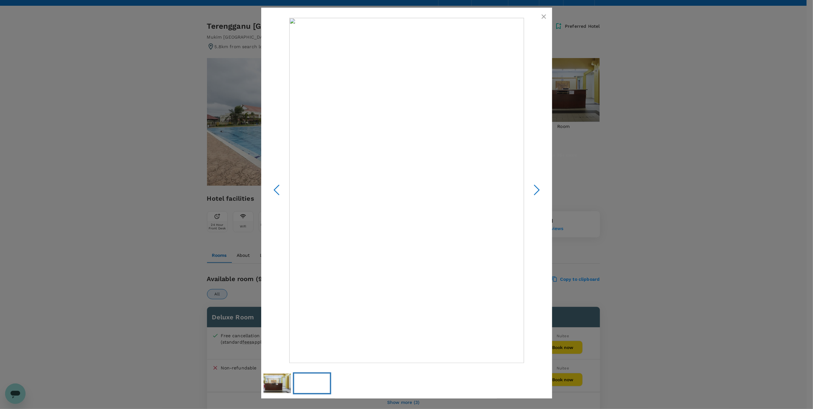
click at [534, 189] on icon "Next Slide" at bounding box center [536, 189] width 19 height 19
click at [617, 158] on div at bounding box center [406, 204] width 813 height 409
drag, startPoint x: 546, startPoint y: 17, endPoint x: 553, endPoint y: 32, distance: 16.9
click at [545, 18] on icon "button" at bounding box center [544, 17] width 8 height 8
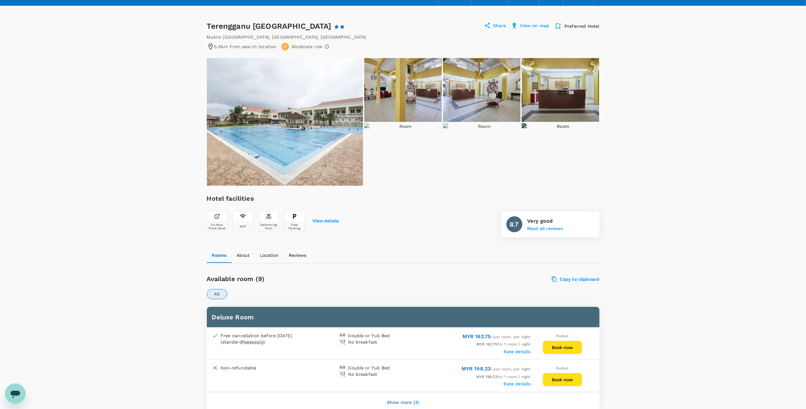
click at [569, 101] on img at bounding box center [560, 90] width 77 height 64
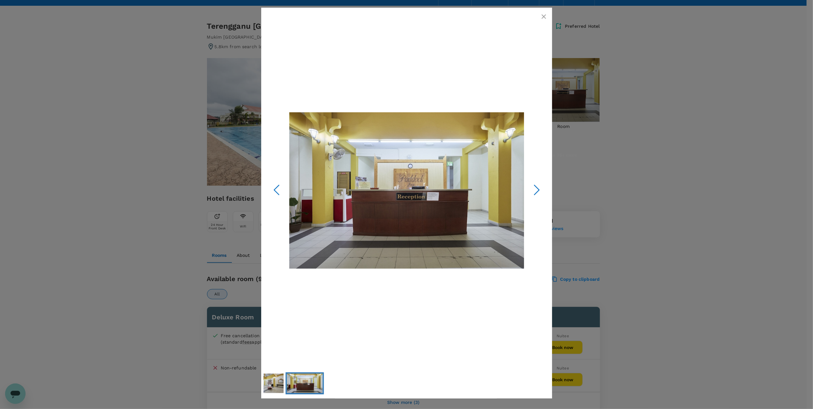
click at [547, 16] on icon "button" at bounding box center [544, 17] width 8 height 8
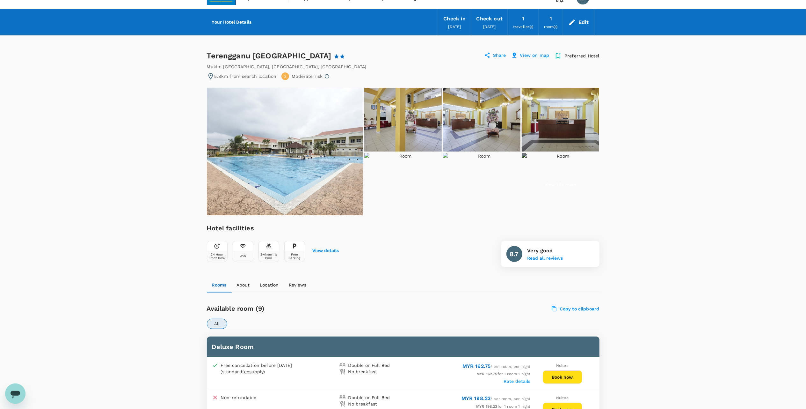
scroll to position [0, 0]
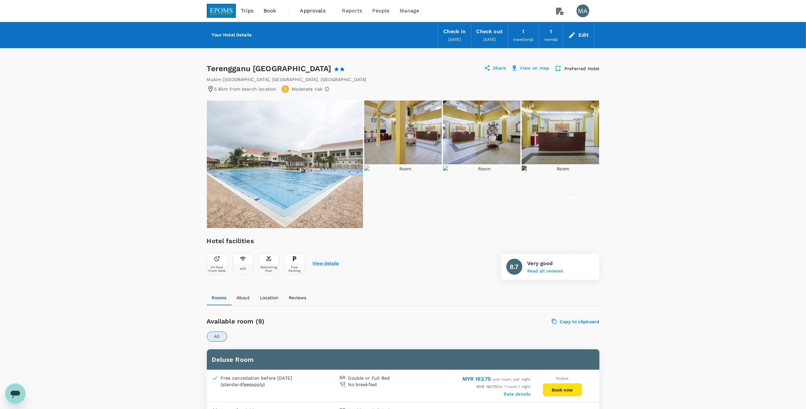
click at [328, 263] on button "View details" at bounding box center [326, 263] width 26 height 5
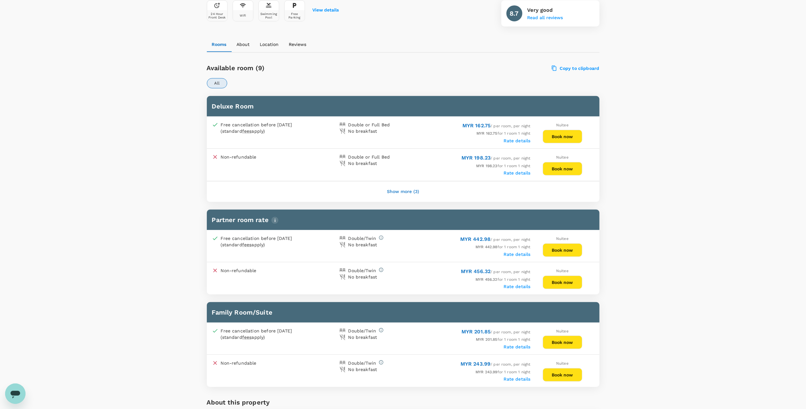
scroll to position [298, 0]
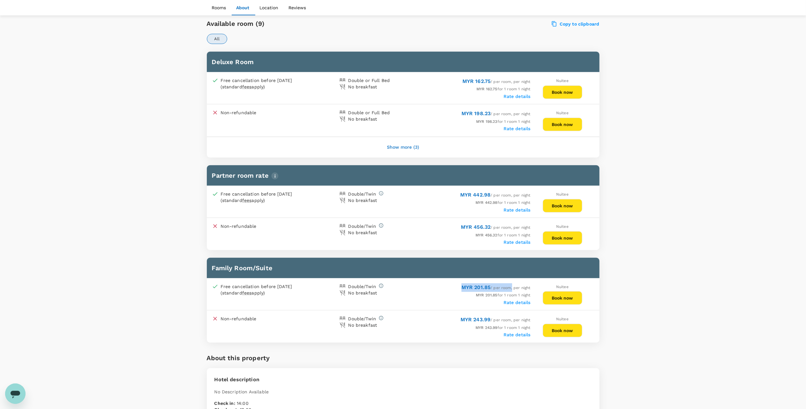
drag, startPoint x: 464, startPoint y: 284, endPoint x: 511, endPoint y: 287, distance: 46.4
click at [511, 287] on span "MYR 201.85 / per room, per night" at bounding box center [496, 287] width 69 height 4
click at [518, 209] on label "Rate details" at bounding box center [517, 209] width 27 height 5
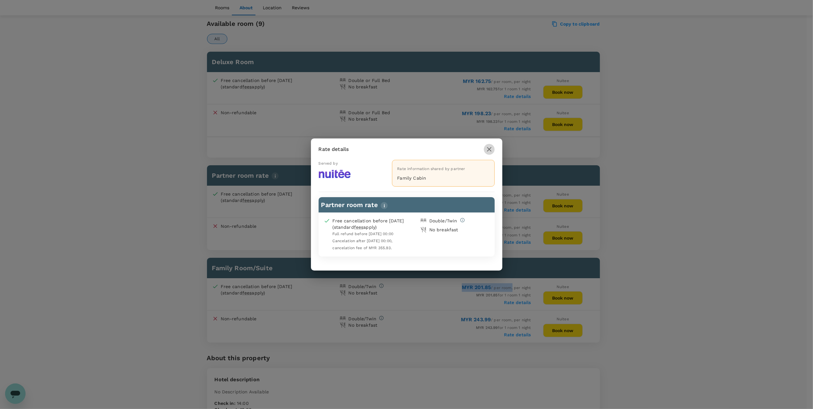
click at [486, 147] on icon "button" at bounding box center [489, 149] width 8 height 8
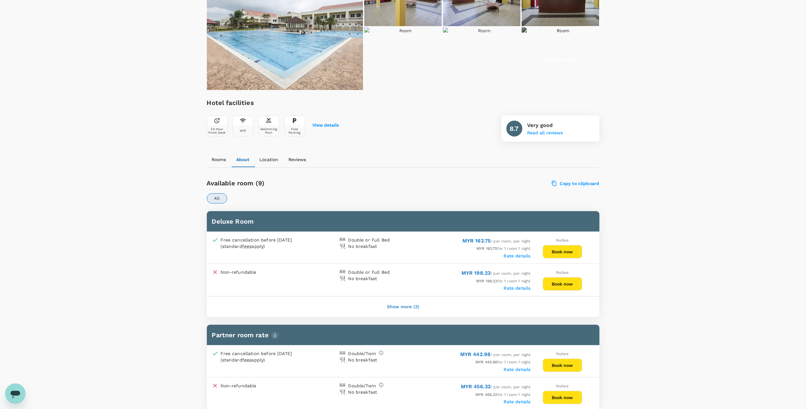
scroll to position [85, 0]
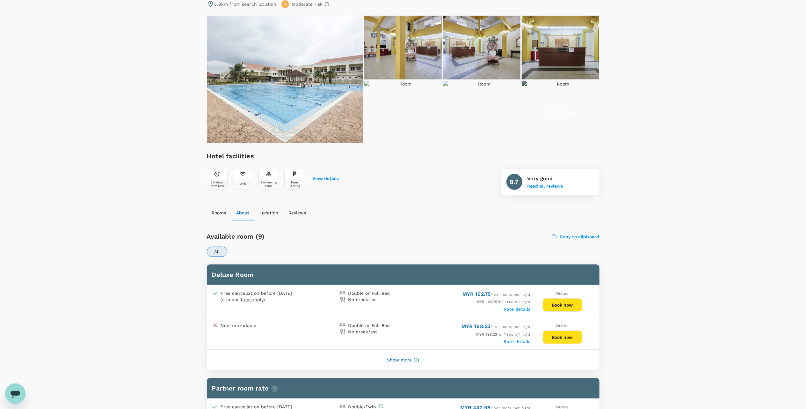
click at [314, 87] on img at bounding box center [285, 80] width 156 height 128
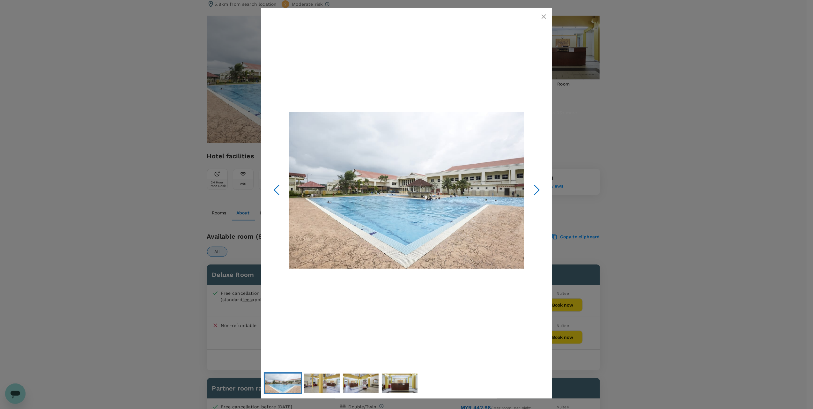
click at [535, 191] on icon "Next Slide" at bounding box center [536, 189] width 19 height 19
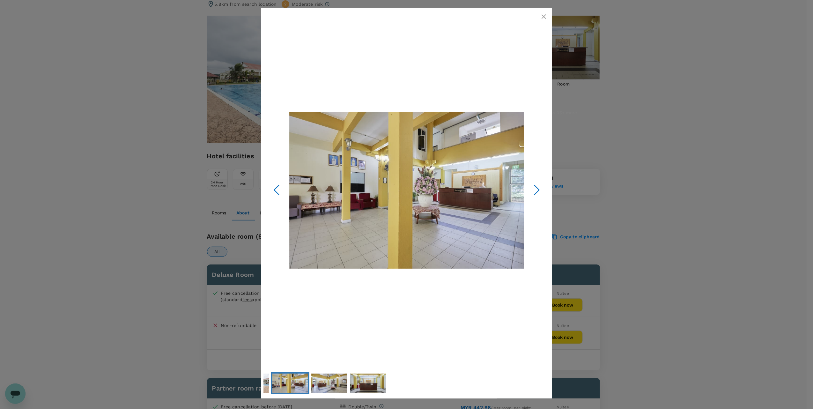
click at [534, 190] on icon "Next Slide" at bounding box center [536, 189] width 19 height 19
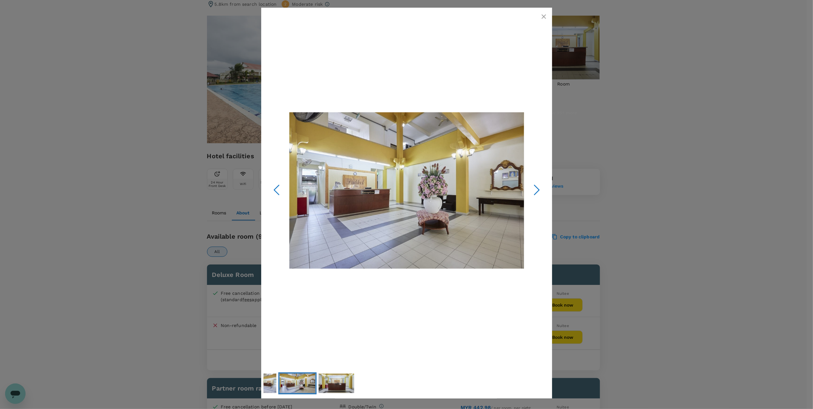
click at [534, 190] on icon "Next Slide" at bounding box center [536, 189] width 19 height 19
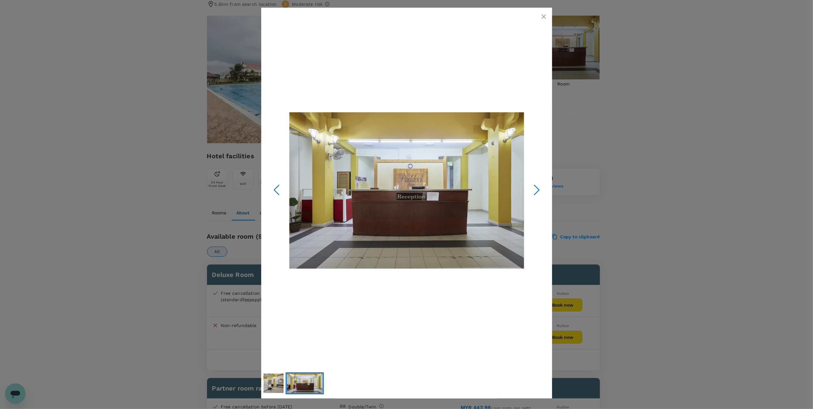
click at [534, 190] on icon "Next Slide" at bounding box center [536, 189] width 19 height 19
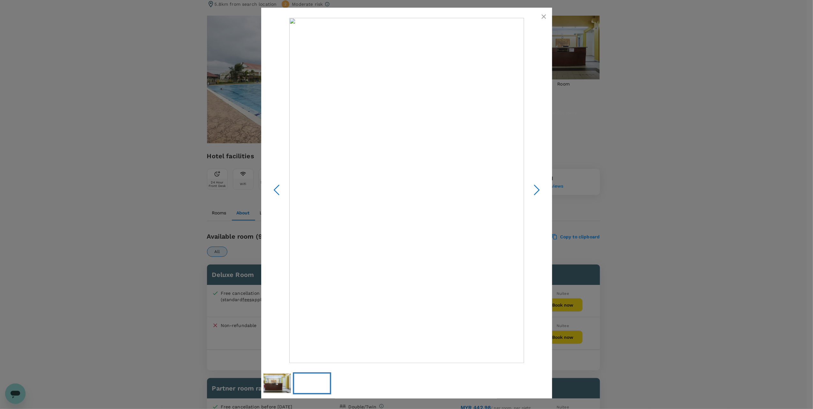
click at [600, 166] on div at bounding box center [406, 204] width 813 height 409
click at [233, 101] on div at bounding box center [406, 204] width 813 height 409
click at [543, 17] on icon "button" at bounding box center [543, 16] width 4 height 4
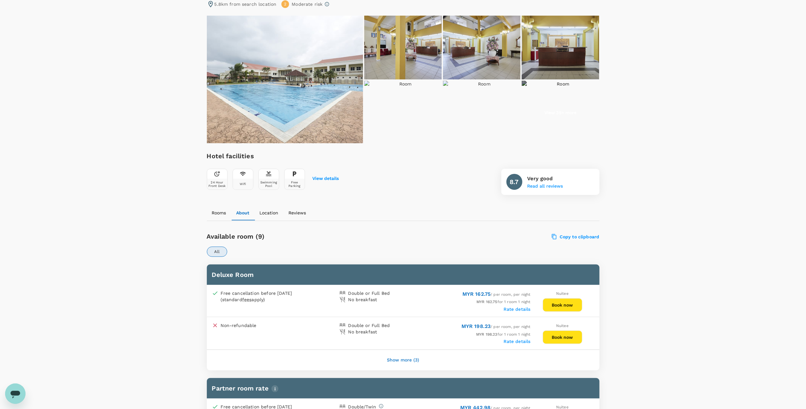
click at [311, 77] on img at bounding box center [285, 80] width 156 height 128
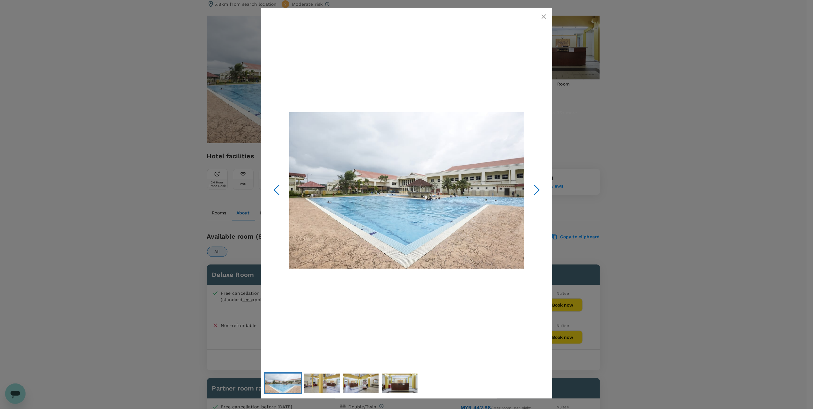
click at [645, 189] on div at bounding box center [406, 204] width 813 height 409
click at [545, 15] on icon "button" at bounding box center [544, 17] width 8 height 8
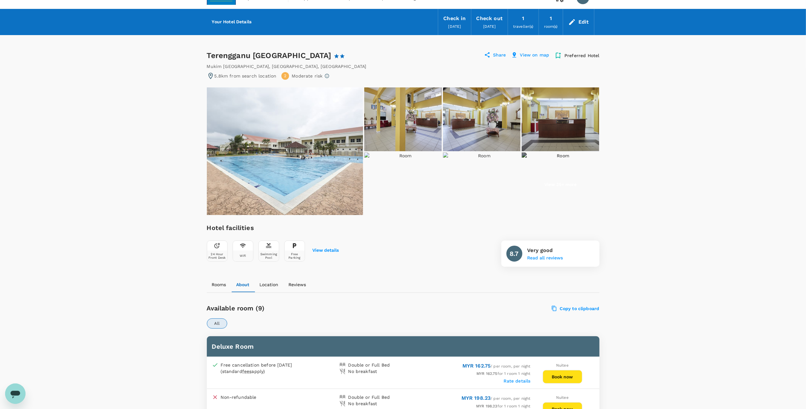
scroll to position [0, 0]
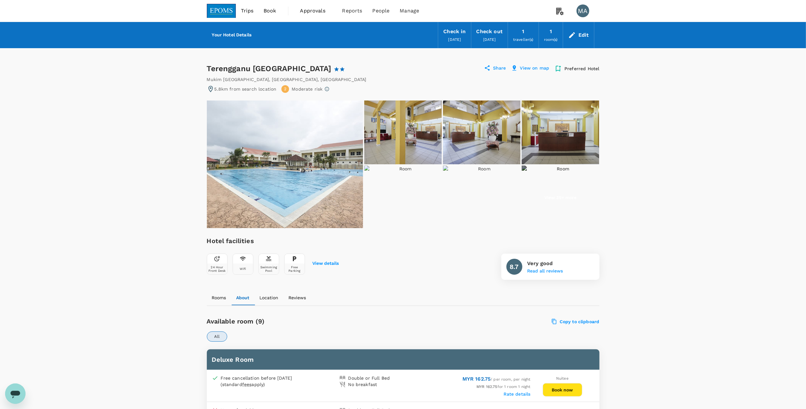
click at [531, 66] on p "View on map" at bounding box center [534, 69] width 29 height 8
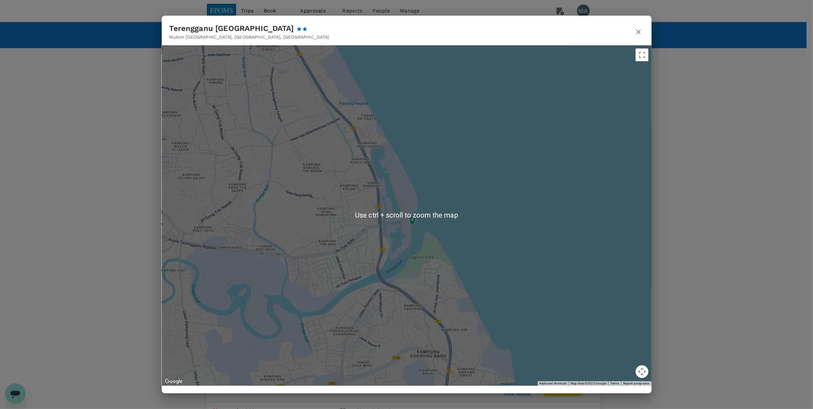
click at [637, 33] on icon "button" at bounding box center [638, 32] width 4 height 4
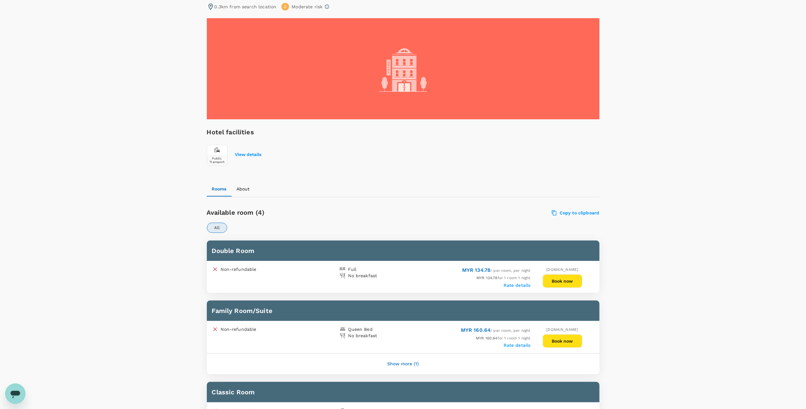
scroll to position [85, 0]
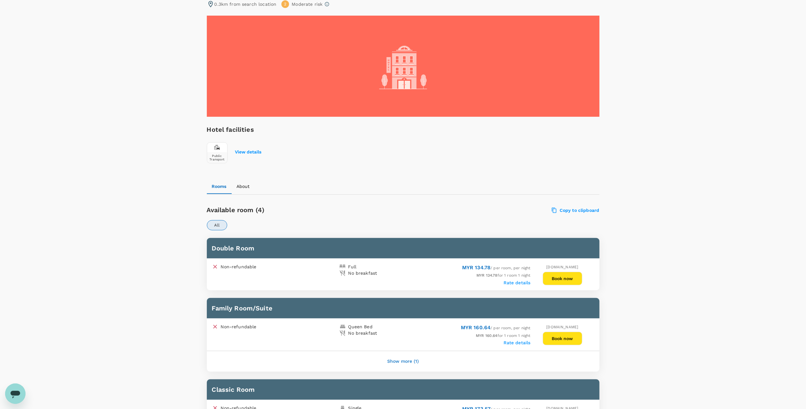
click at [517, 342] on label "Rate details" at bounding box center [517, 342] width 27 height 5
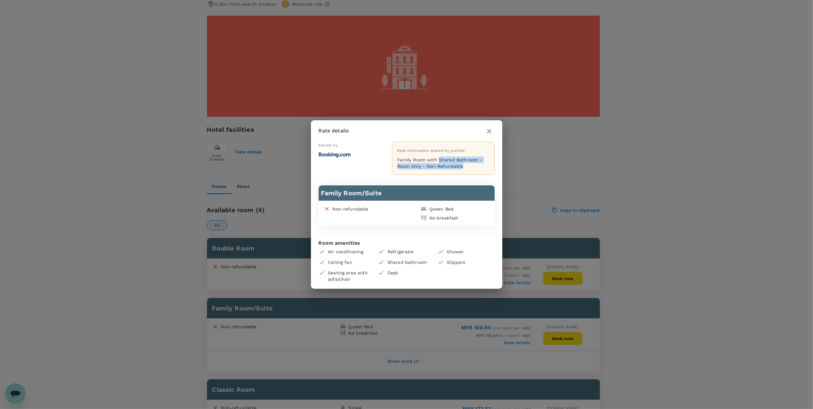
drag, startPoint x: 438, startPoint y: 159, endPoint x: 481, endPoint y: 166, distance: 44.0
click at [481, 166] on p "Family Room with Shared Bathroom - Room Only - Non-Refundable" at bounding box center [443, 163] width 92 height 13
drag, startPoint x: 481, startPoint y: 166, endPoint x: 471, endPoint y: 128, distance: 39.9
click at [467, 127] on div "Rate details" at bounding box center [407, 130] width 176 height 11
click at [490, 131] on icon "button" at bounding box center [489, 131] width 8 height 8
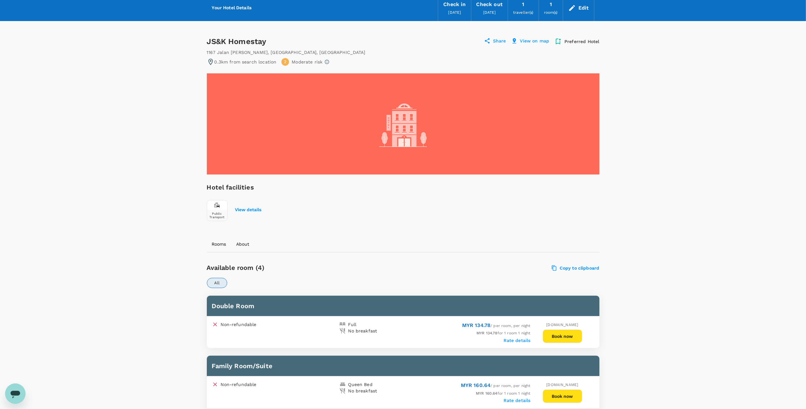
scroll to position [0, 0]
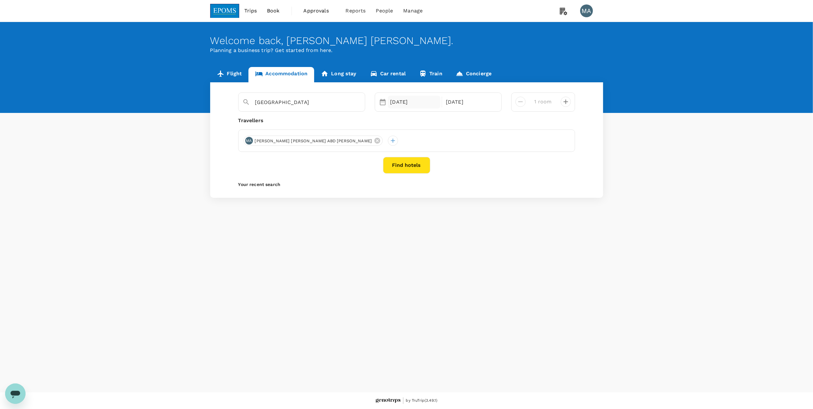
click at [401, 102] on div "[DATE]" at bounding box center [414, 102] width 53 height 13
drag, startPoint x: 448, startPoint y: 170, endPoint x: 450, endPoint y: 173, distance: 3.9
click at [450, 173] on div "15" at bounding box center [448, 170] width 12 height 12
click at [583, 115] on div "[GEOGRAPHIC_DATA] Selected date: [DATE] [DATE] Aug Next Month [DATE] Su Mo Tu W…" at bounding box center [406, 139] width 393 height 115
click at [374, 141] on icon at bounding box center [377, 141] width 6 height 6
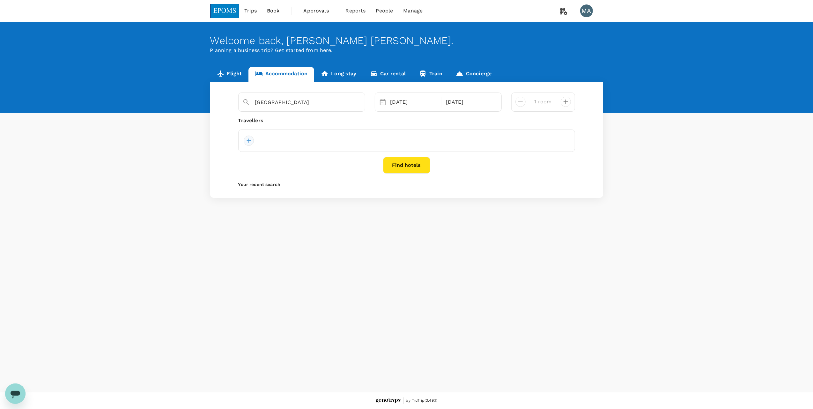
click at [249, 141] on div at bounding box center [249, 141] width 10 height 10
click at [247, 158] on input "text" at bounding box center [241, 158] width 91 height 10
type input "muqr"
click at [202, 221] on input "checkbox" at bounding box center [198, 214] width 13 height 13
checkbox input "true"
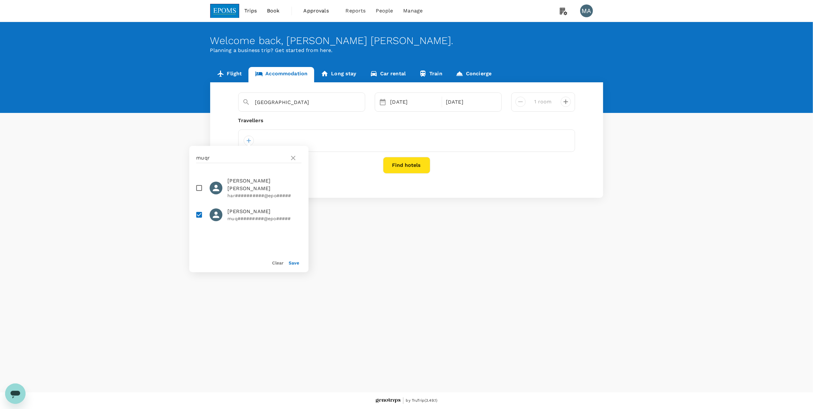
click at [293, 264] on button "Save" at bounding box center [294, 262] width 11 height 5
click at [316, 139] on div at bounding box center [310, 141] width 10 height 10
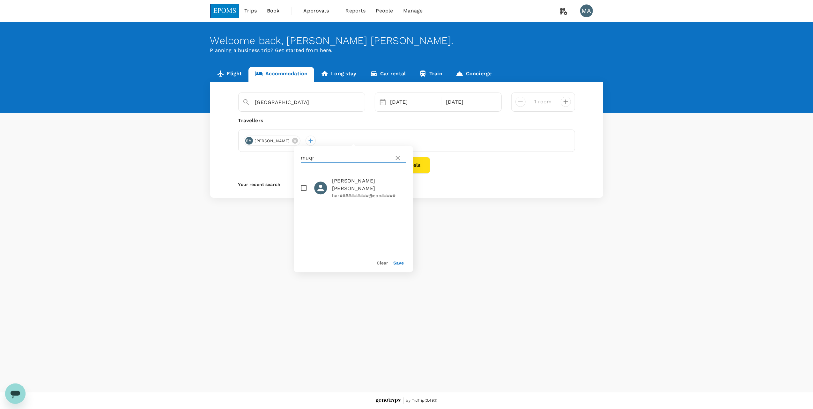
click at [330, 160] on input "muqr" at bounding box center [346, 158] width 91 height 10
type input "mod noh"
drag, startPoint x: 295, startPoint y: 182, endPoint x: 301, endPoint y: 183, distance: 5.8
click at [298, 182] on li "SYAHRUL NIZAM MOD NOH sya###########@epo#####" at bounding box center [353, 184] width 119 height 23
click at [301, 183] on input "checkbox" at bounding box center [303, 183] width 13 height 13
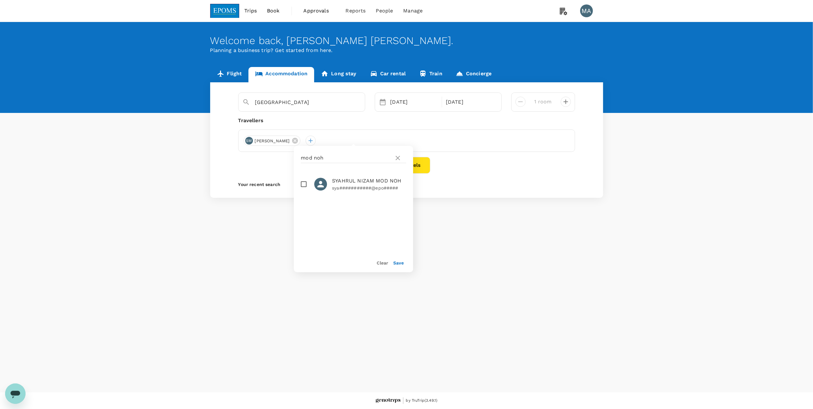
click at [297, 184] on input "checkbox" at bounding box center [303, 183] width 13 height 13
checkbox input "true"
click at [411, 266] on div "Clear Save" at bounding box center [351, 260] width 124 height 24
click at [404, 263] on div "Clear Save" at bounding box center [351, 260] width 124 height 24
click at [403, 261] on button "Save" at bounding box center [398, 262] width 11 height 5
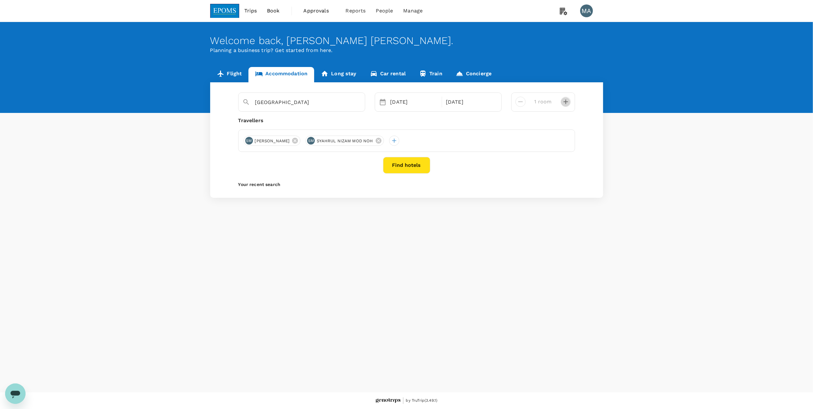
click at [568, 101] on icon "decrease" at bounding box center [566, 102] width 8 height 8
type input "2 rooms"
click at [403, 166] on button "Find hotels" at bounding box center [406, 165] width 47 height 17
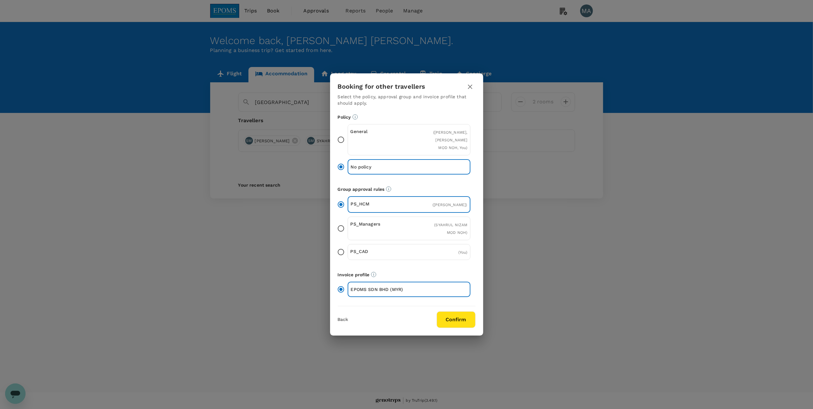
click at [336, 138] on input "General ( [PERSON_NAME], [PERSON_NAME] MOD NOH, You )" at bounding box center [340, 139] width 13 height 13
click at [450, 327] on button "Confirm" at bounding box center [456, 319] width 39 height 17
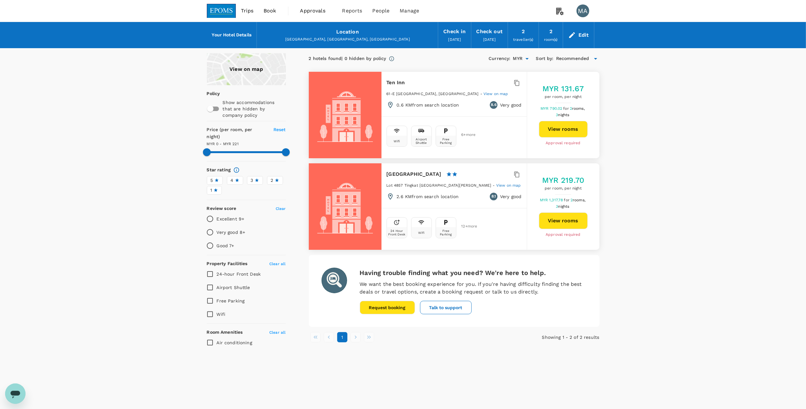
type input "220"
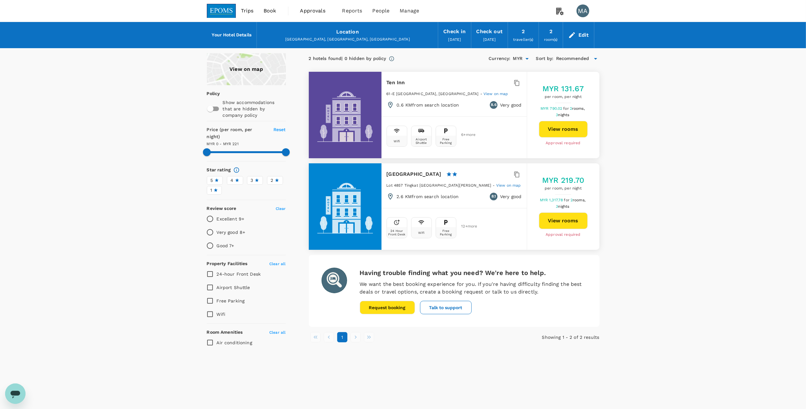
click at [579, 36] on div "Edit" at bounding box center [584, 35] width 11 height 9
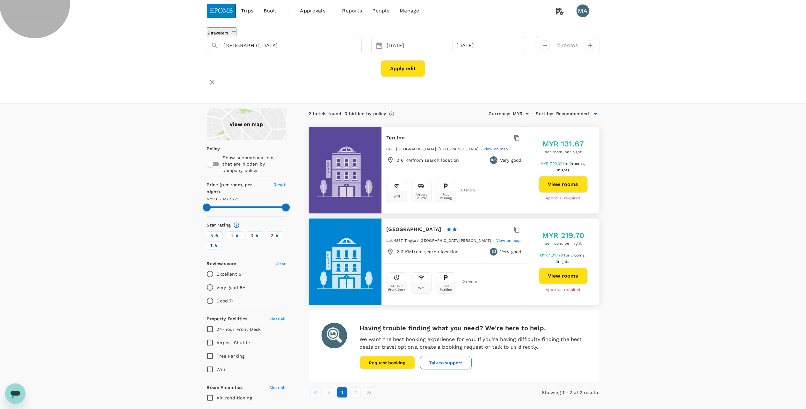
click at [236, 33] on icon "button" at bounding box center [234, 31] width 4 height 4
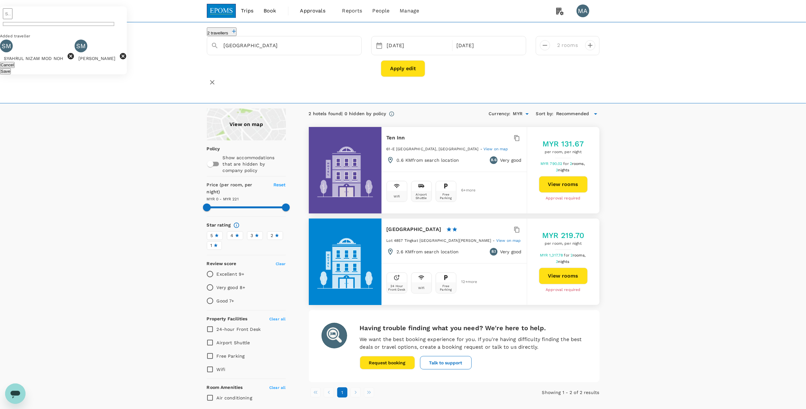
click at [127, 60] on icon at bounding box center [123, 56] width 8 height 8
click at [11, 74] on button "Save" at bounding box center [5, 71] width 11 height 6
click at [406, 73] on button "Apply edit" at bounding box center [403, 68] width 44 height 17
click at [413, 73] on button "Apply edit" at bounding box center [403, 68] width 44 height 17
drag, startPoint x: 546, startPoint y: 49, endPoint x: 483, endPoint y: 62, distance: 64.7
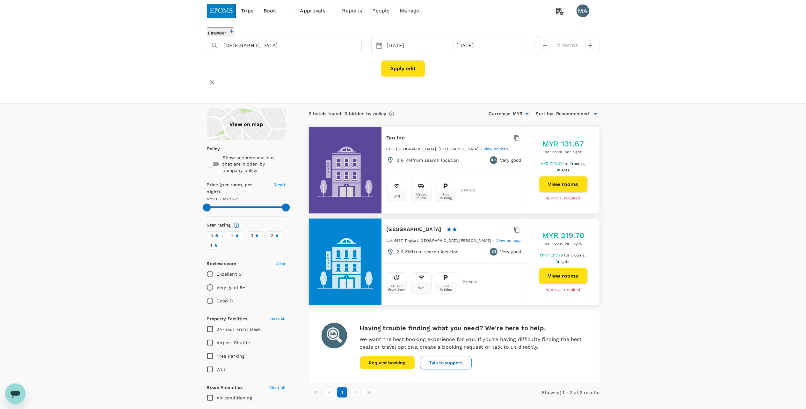
click at [546, 49] on icon "decrease" at bounding box center [545, 45] width 8 height 8
type input "1 room"
click at [416, 76] on button "Apply edit" at bounding box center [403, 68] width 44 height 17
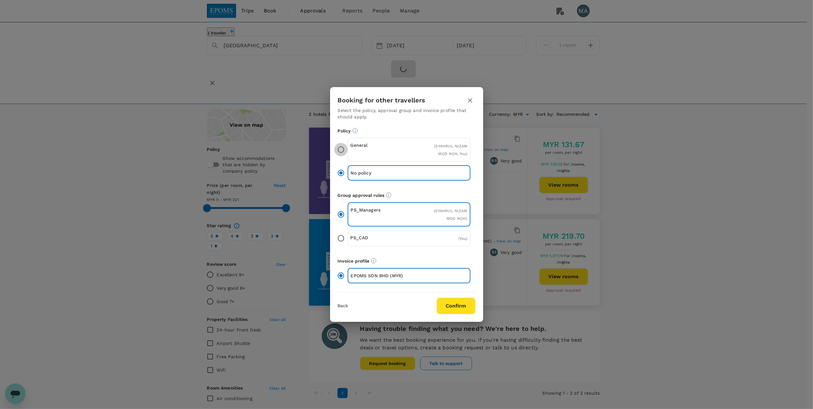
click at [347, 155] on input "General ( SYAHRUL NIZAM MOD NOH, You )" at bounding box center [340, 149] width 13 height 13
click at [451, 308] on button "Confirm" at bounding box center [456, 306] width 39 height 17
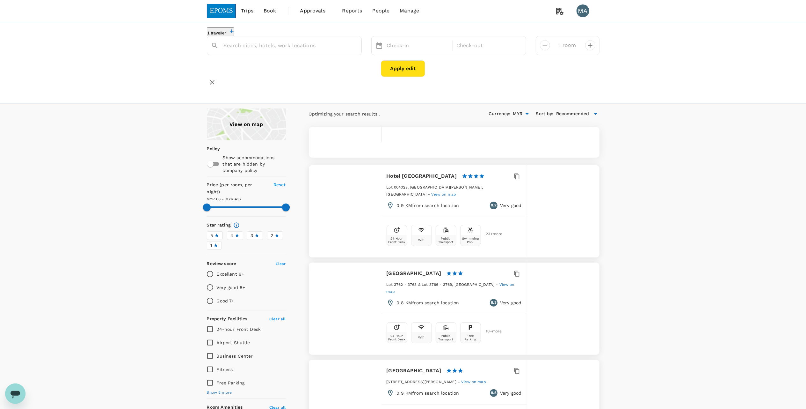
type input "[GEOGRAPHIC_DATA]"
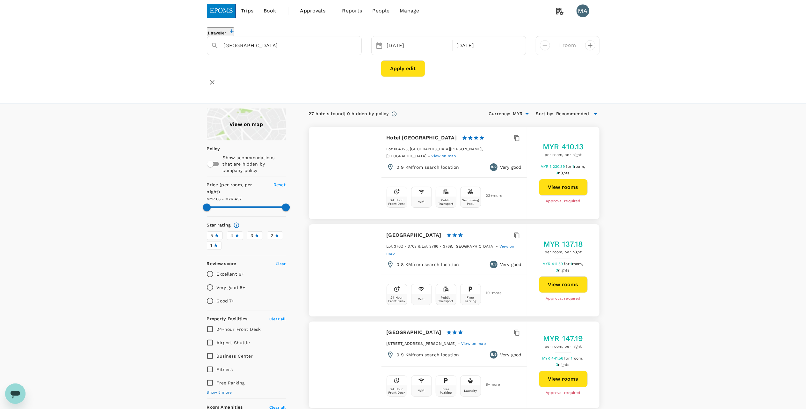
type input "436.08"
